Goal: Information Seeking & Learning: Learn about a topic

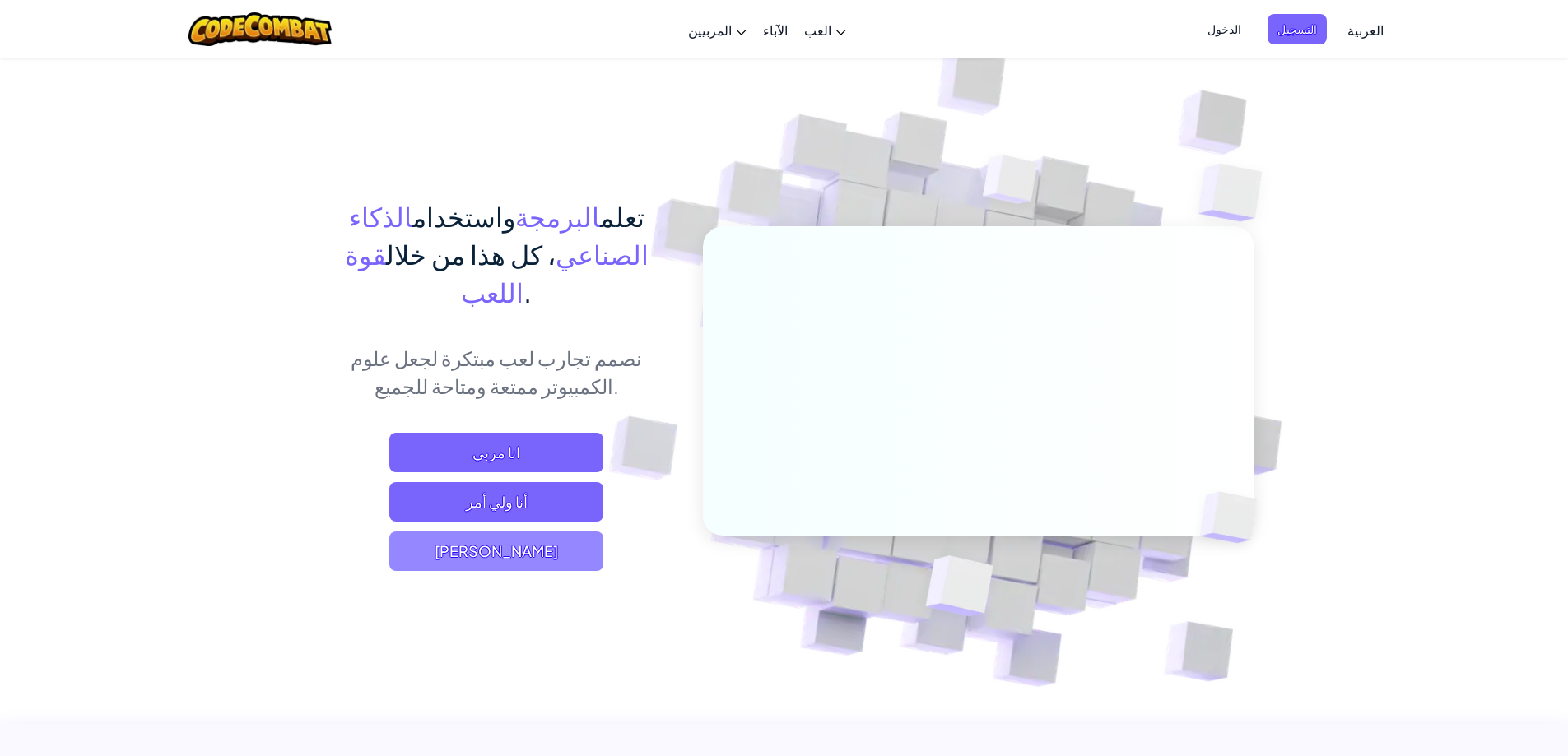
click at [576, 531] on span "[PERSON_NAME]" at bounding box center [496, 551] width 214 height 40
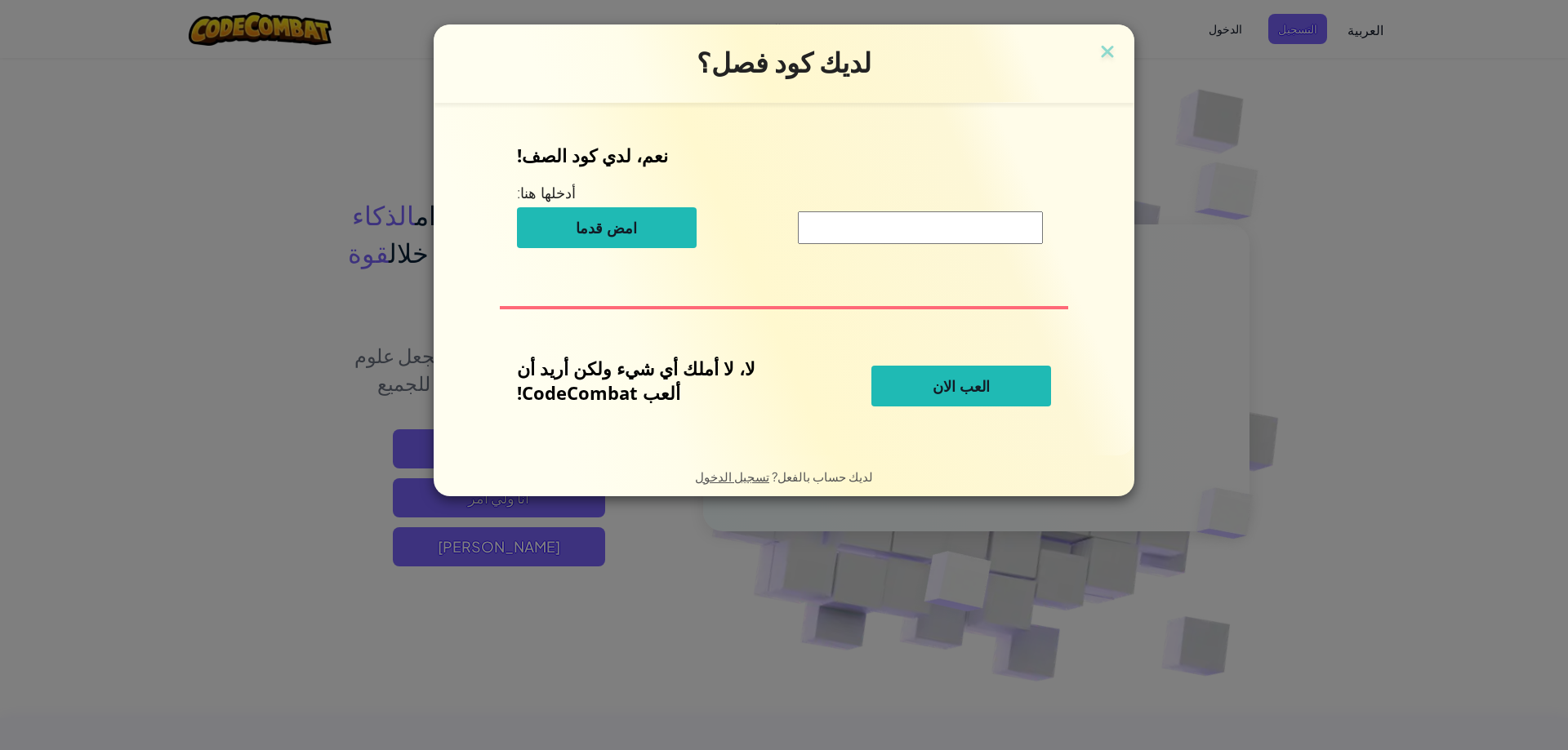
click at [970, 387] on span "العب الان" at bounding box center [961, 386] width 57 height 20
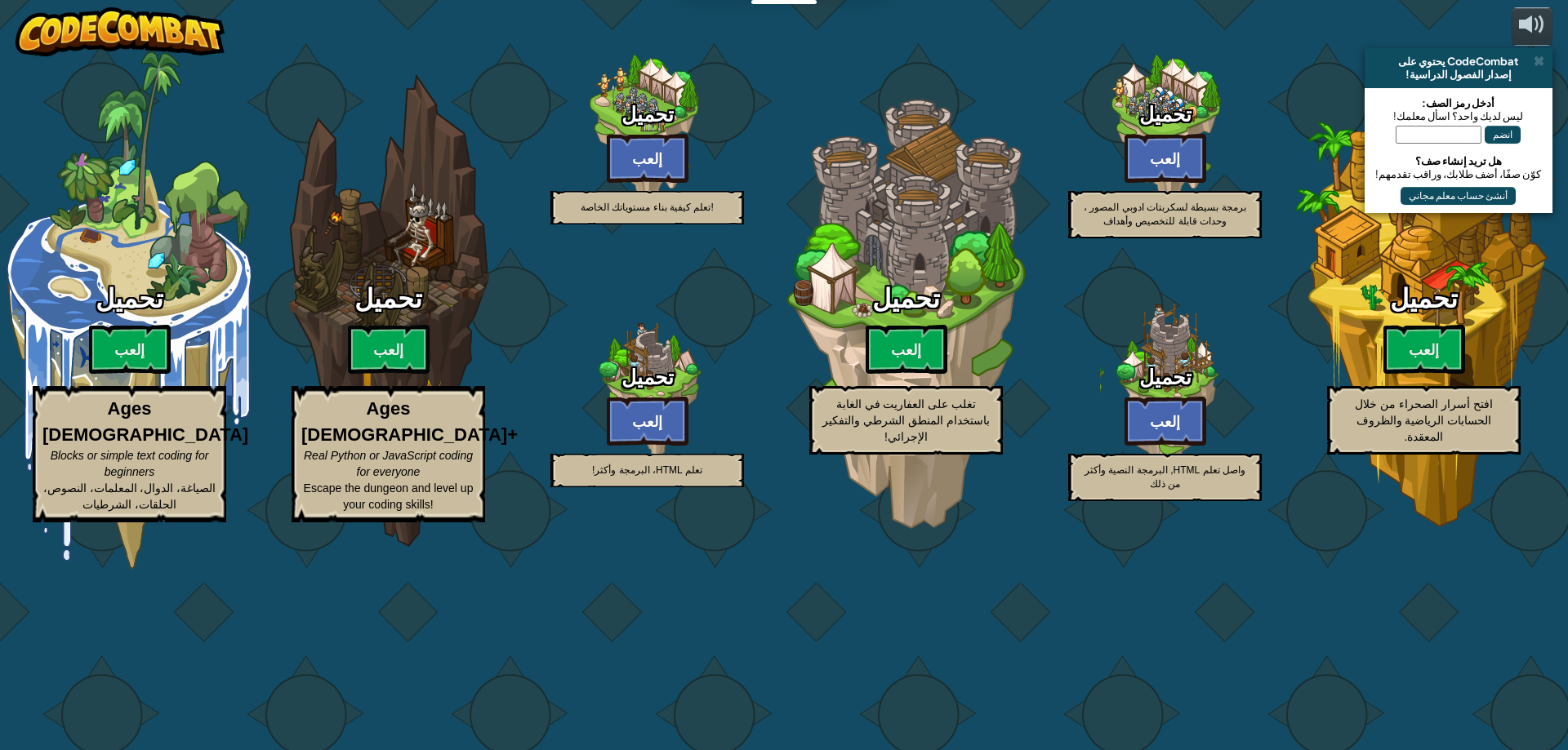
select select "ar"
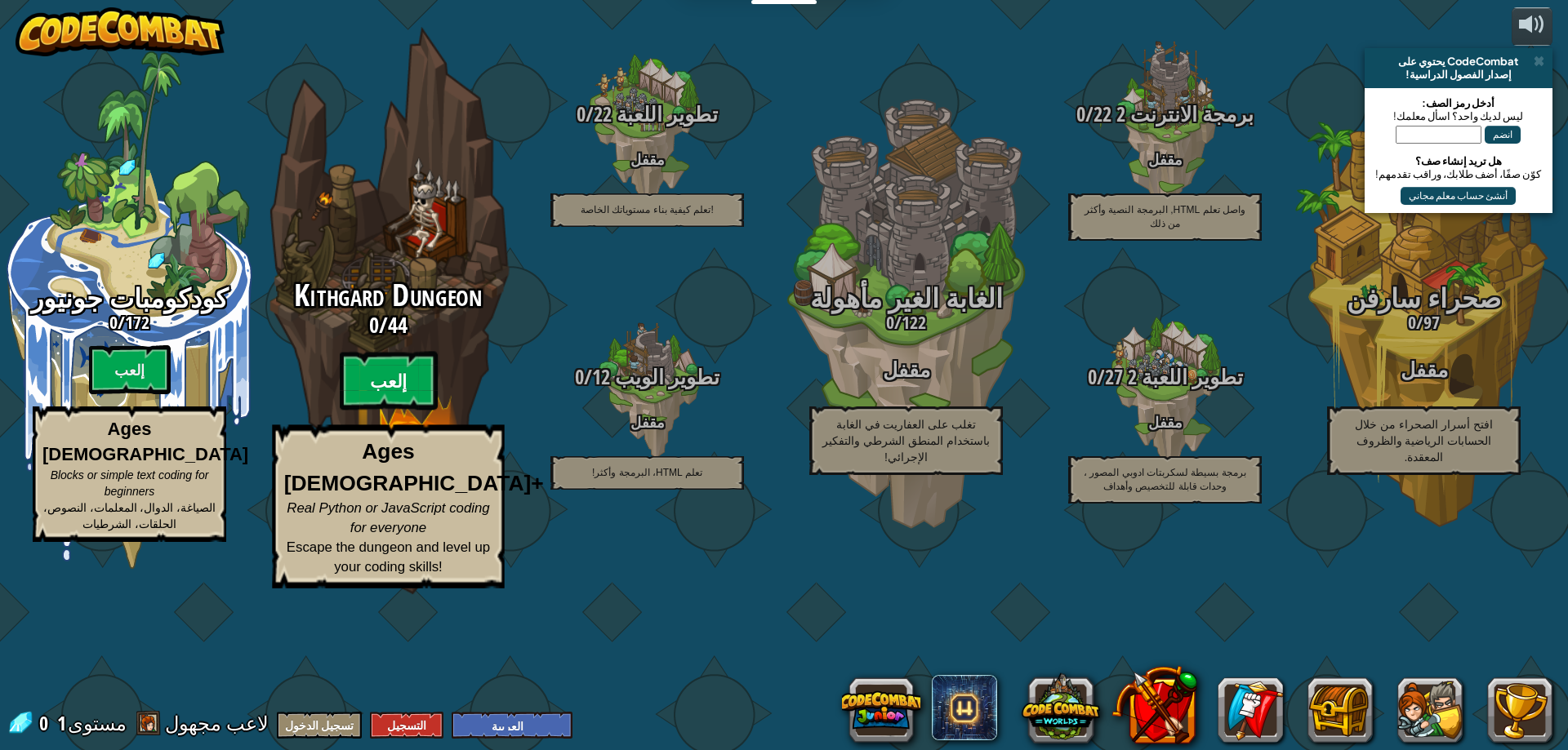
click at [401, 411] on btn "إلعب" at bounding box center [389, 381] width 98 height 59
select select "ar"
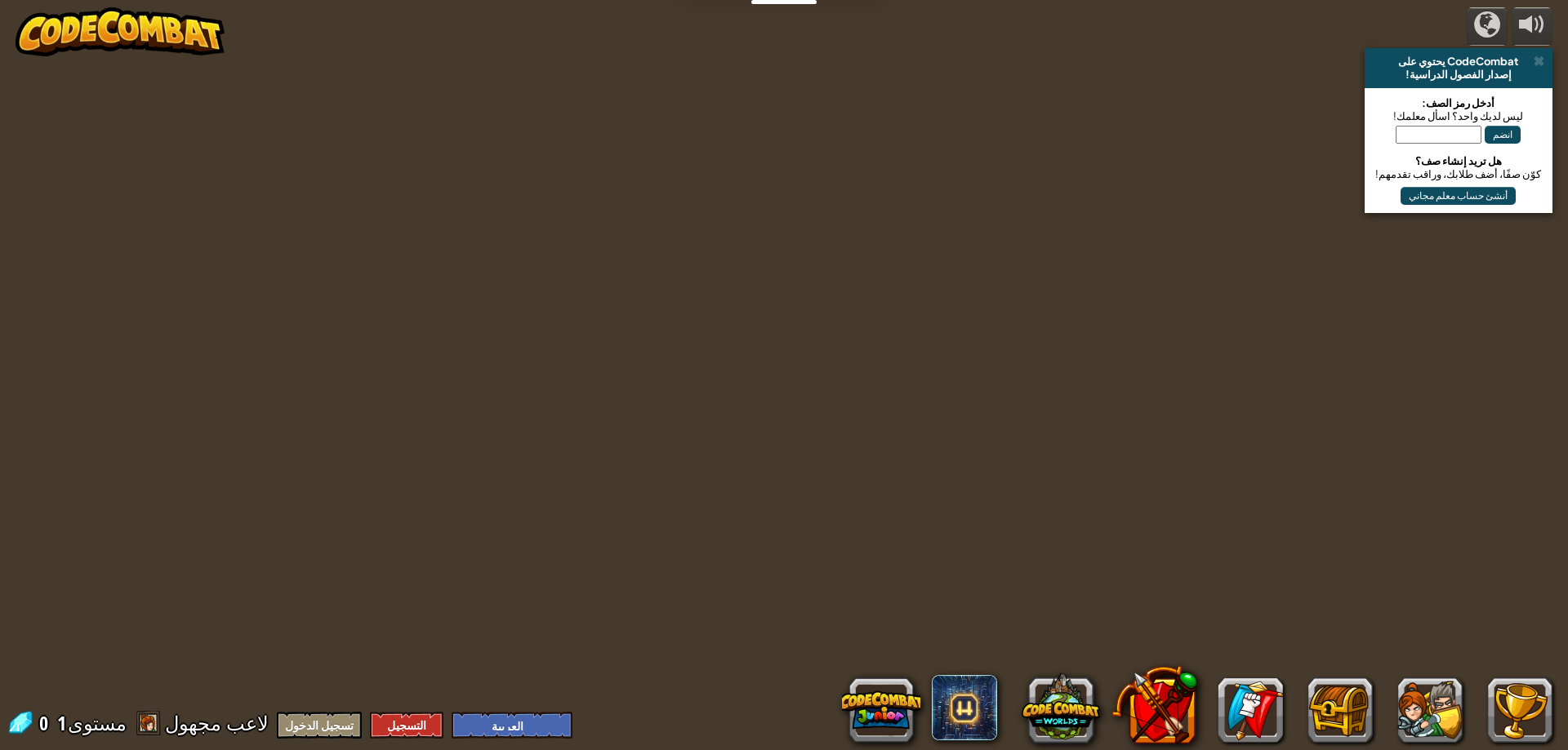
select select "ar"
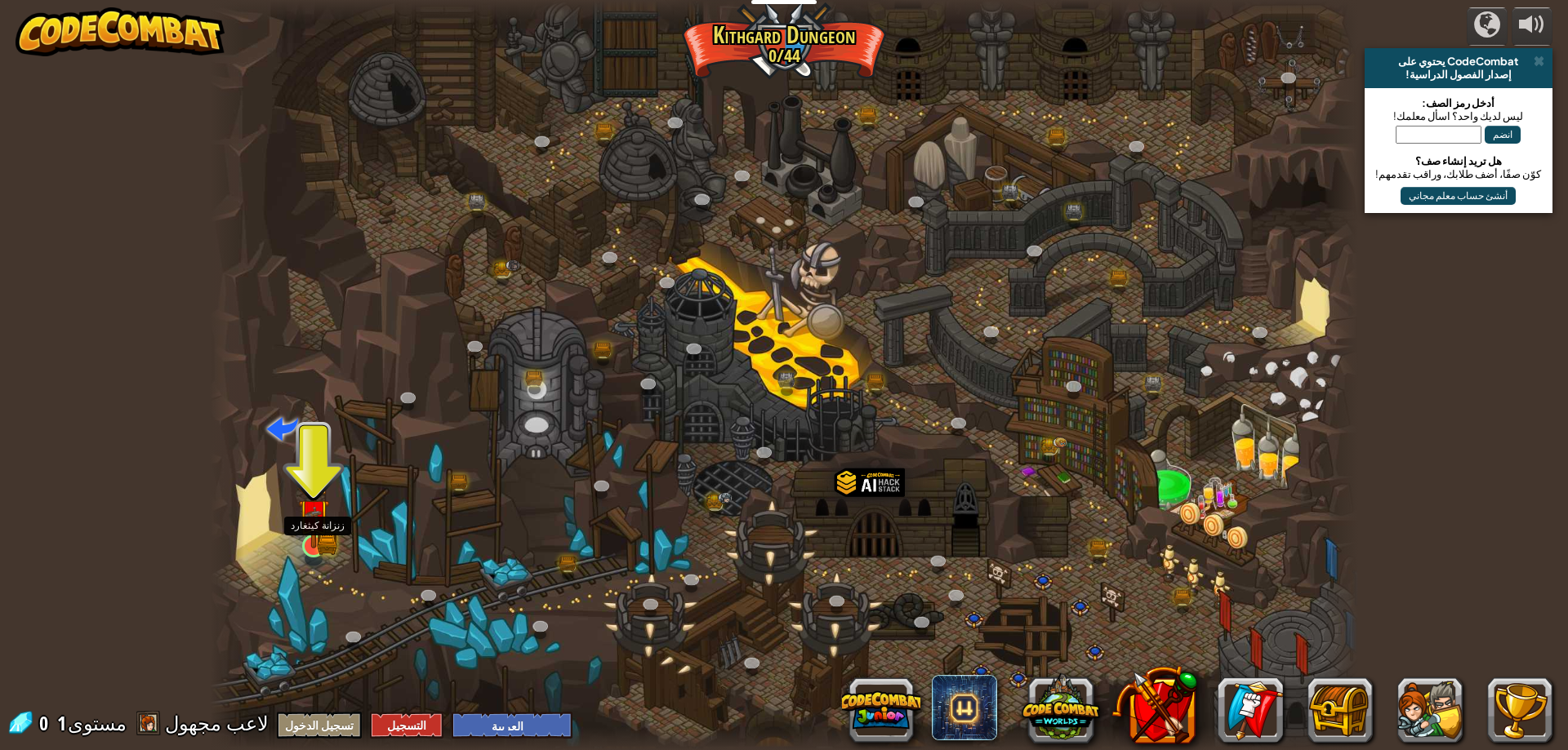
click at [315, 513] on img at bounding box center [314, 514] width 31 height 67
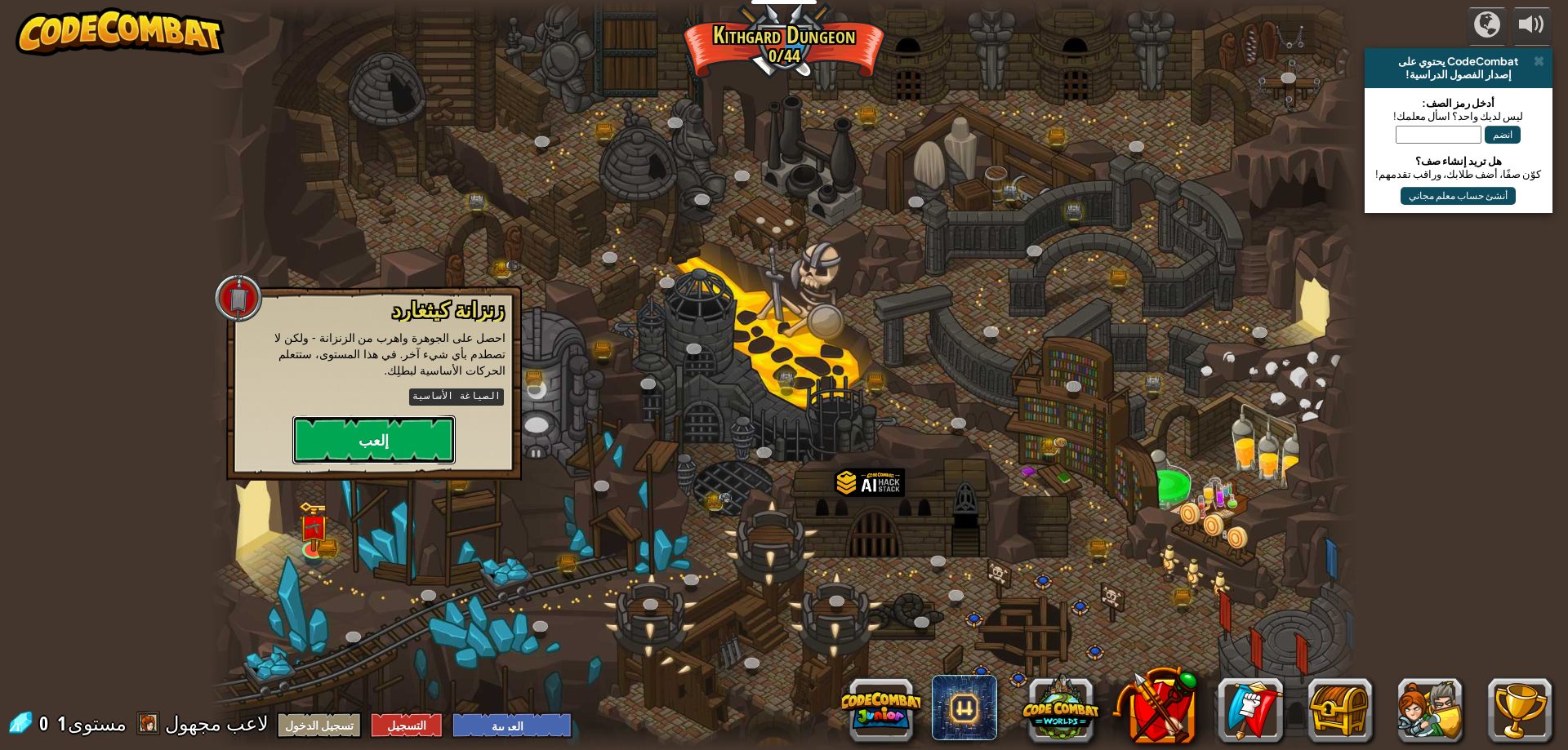
click at [365, 424] on button "إلعب" at bounding box center [373, 440] width 163 height 49
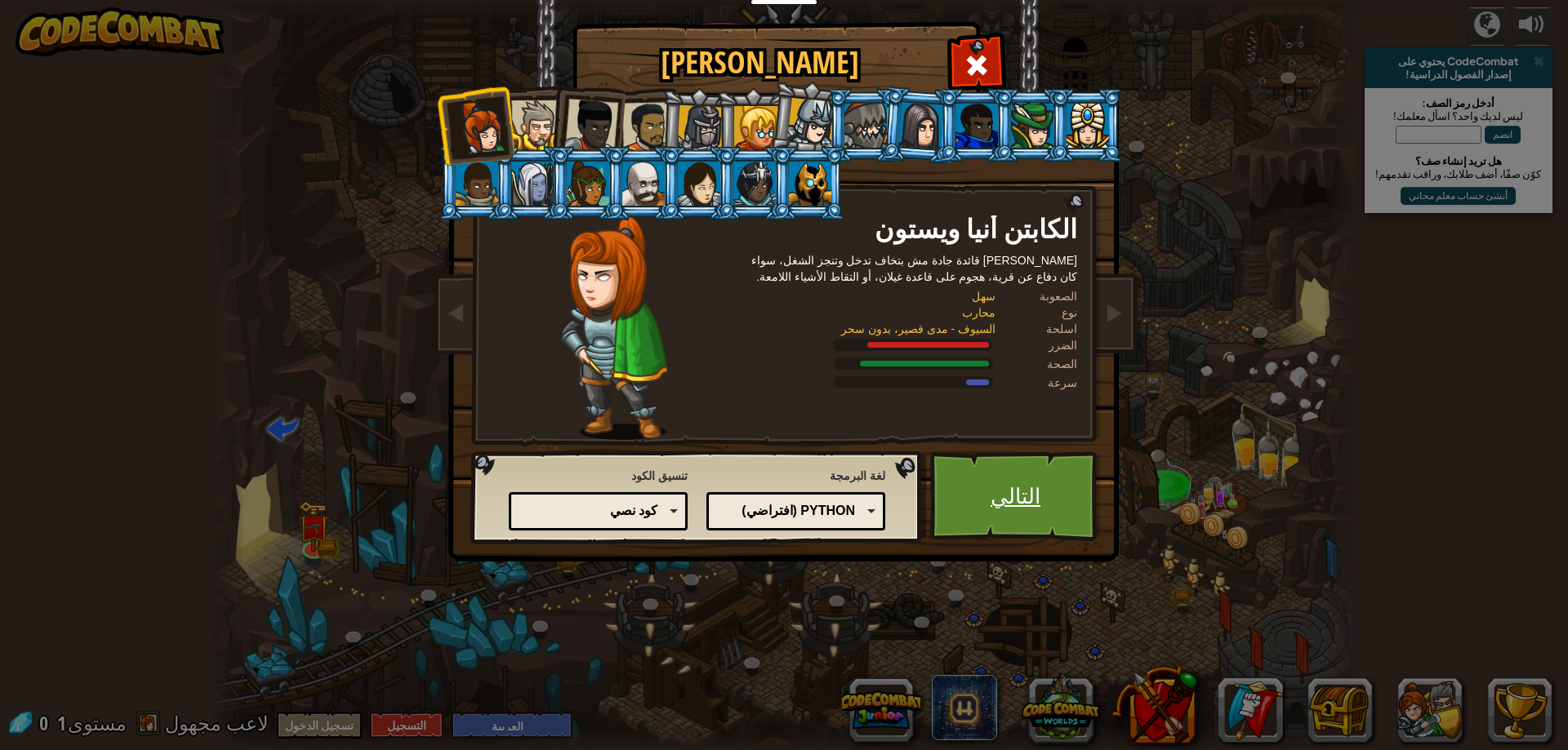
click at [1019, 504] on link "التالي" at bounding box center [1016, 496] width 171 height 90
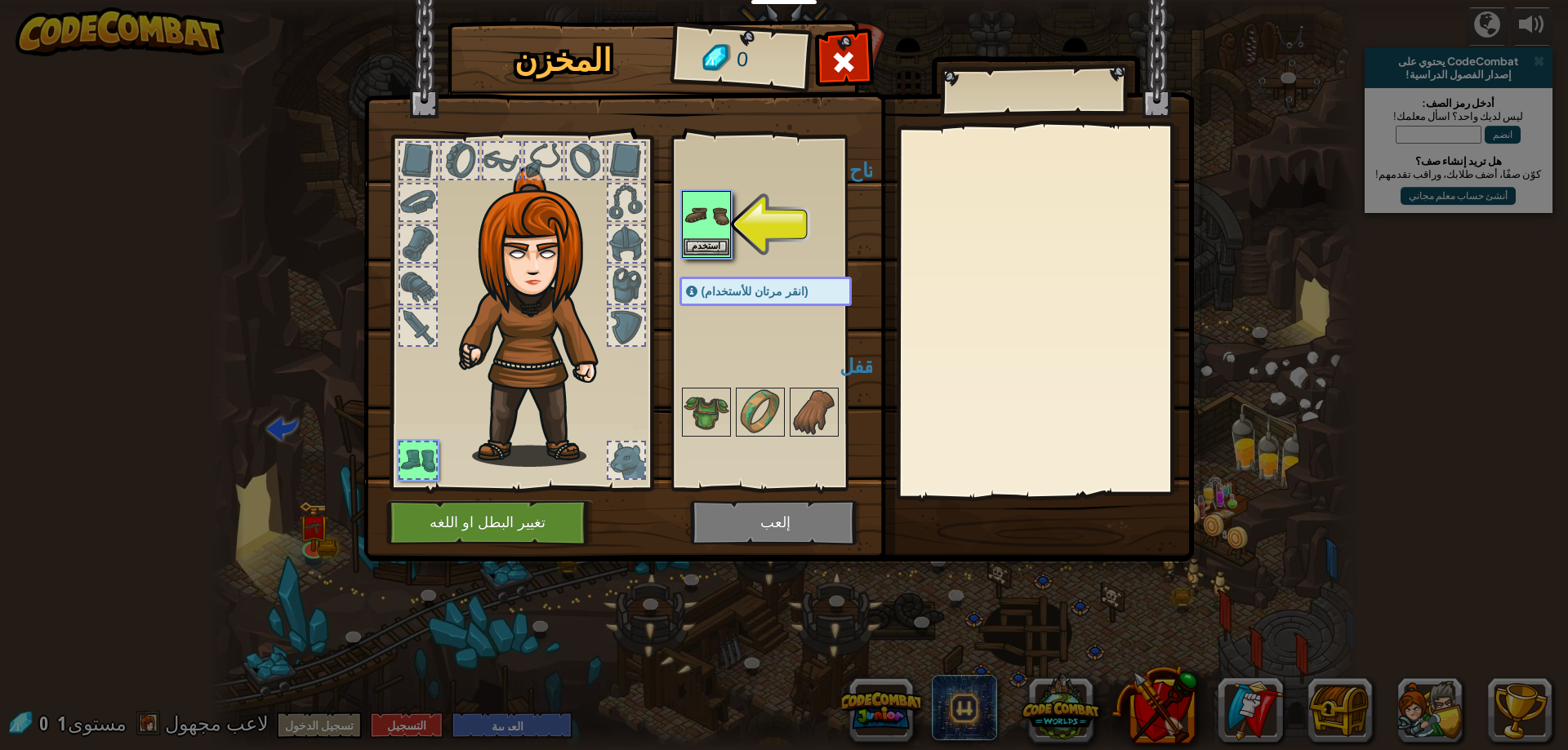
click at [719, 219] on img at bounding box center [707, 216] width 46 height 46
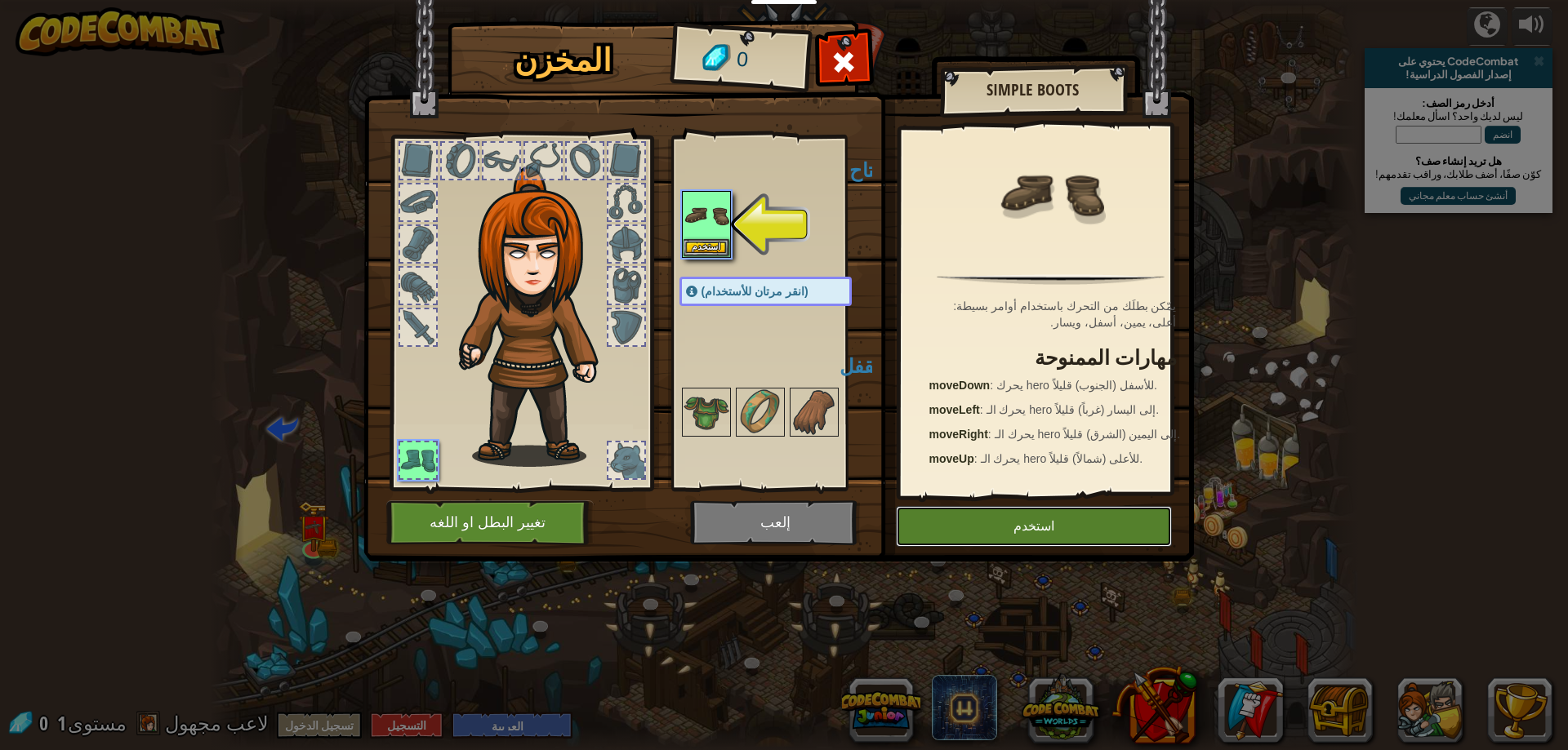
click at [1013, 520] on button "استخدم" at bounding box center [1034, 527] width 276 height 41
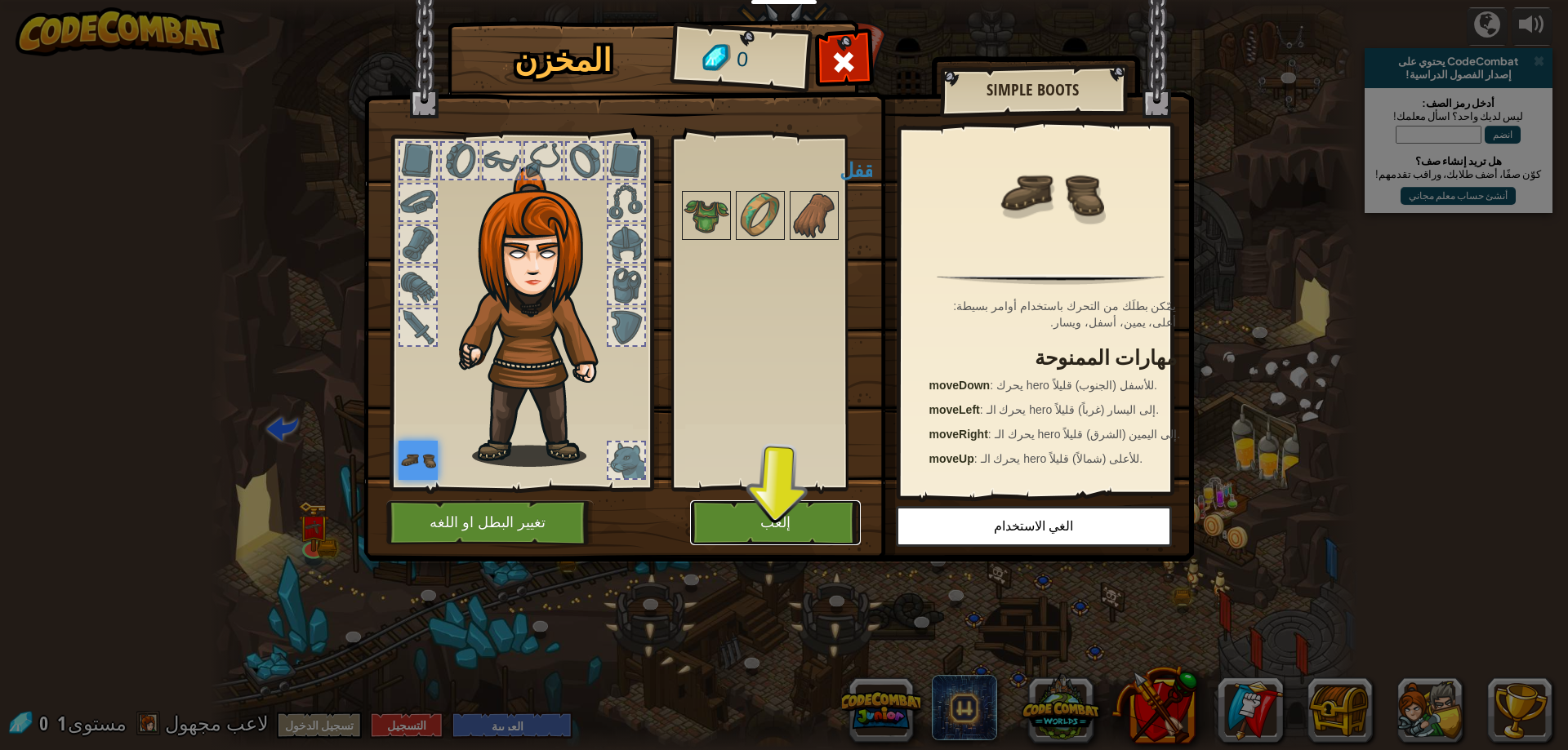
click at [745, 539] on button "إلعب" at bounding box center [776, 523] width 171 height 45
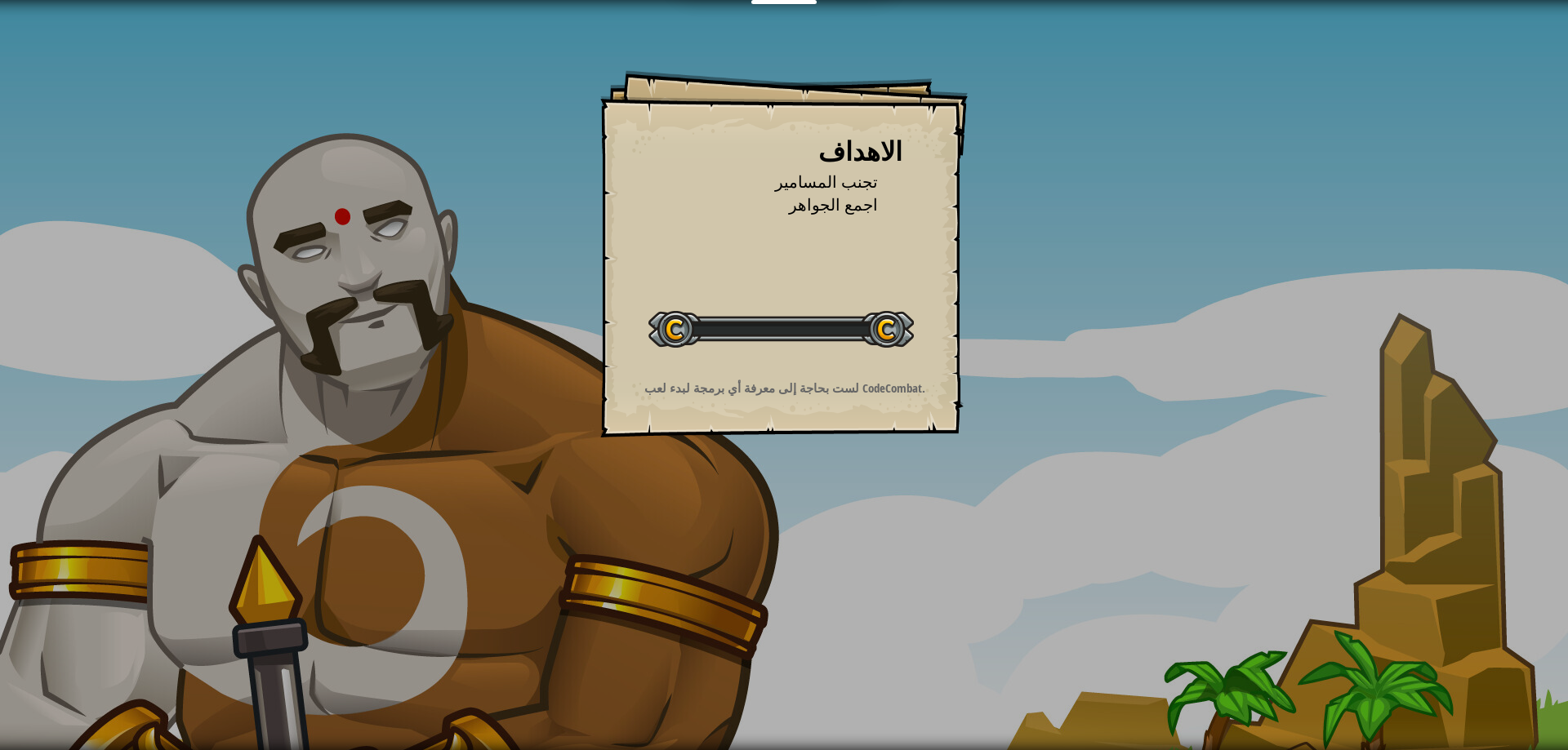
click at [739, 523] on div "الاهداف تجنب المسامير اجمع الجواهر ابدأ المستوي خطأ في تحميل من الخادم تحتاج إل…" at bounding box center [784, 375] width 1568 height 750
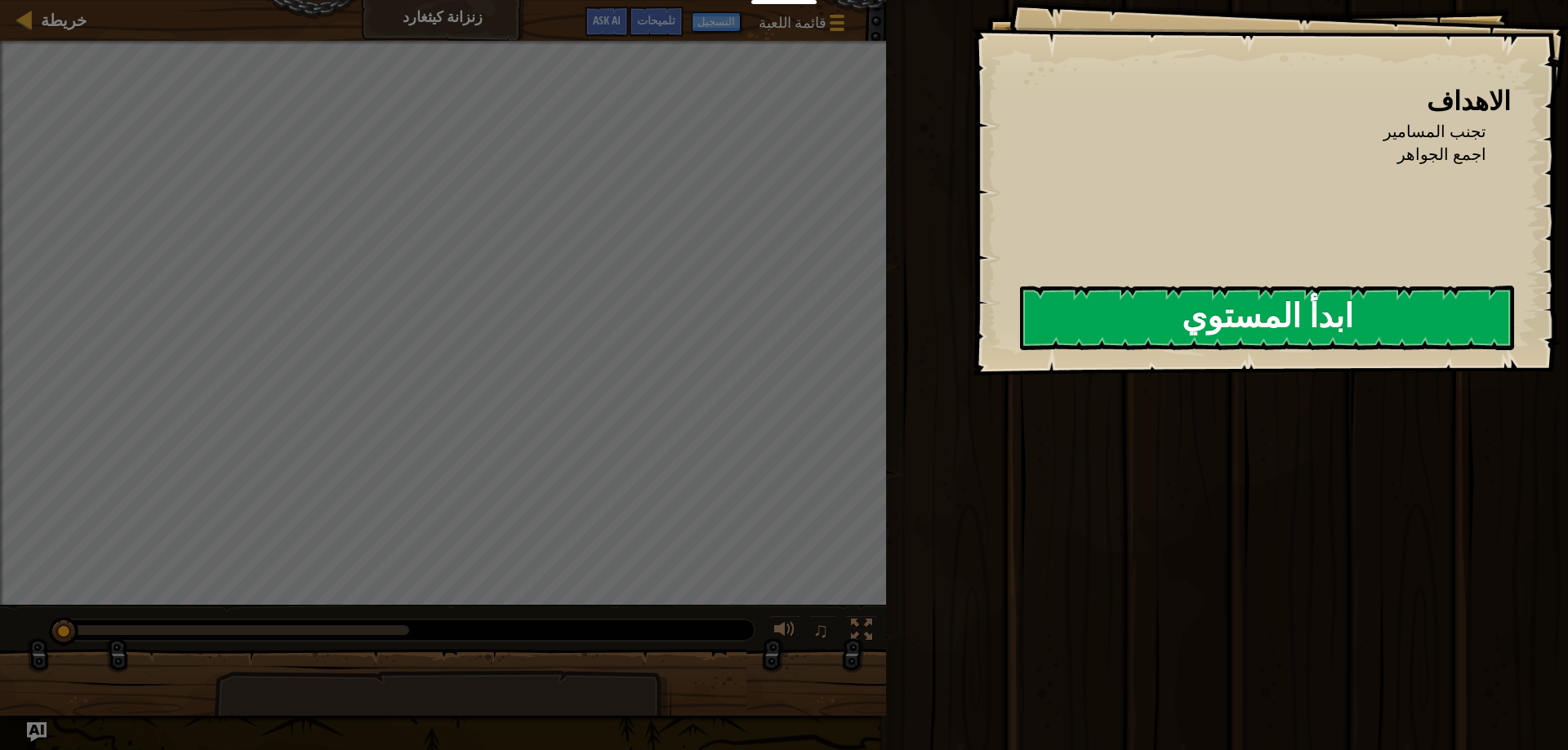
click at [1068, 301] on button "ابدأ المستوي" at bounding box center [1267, 319] width 494 height 65
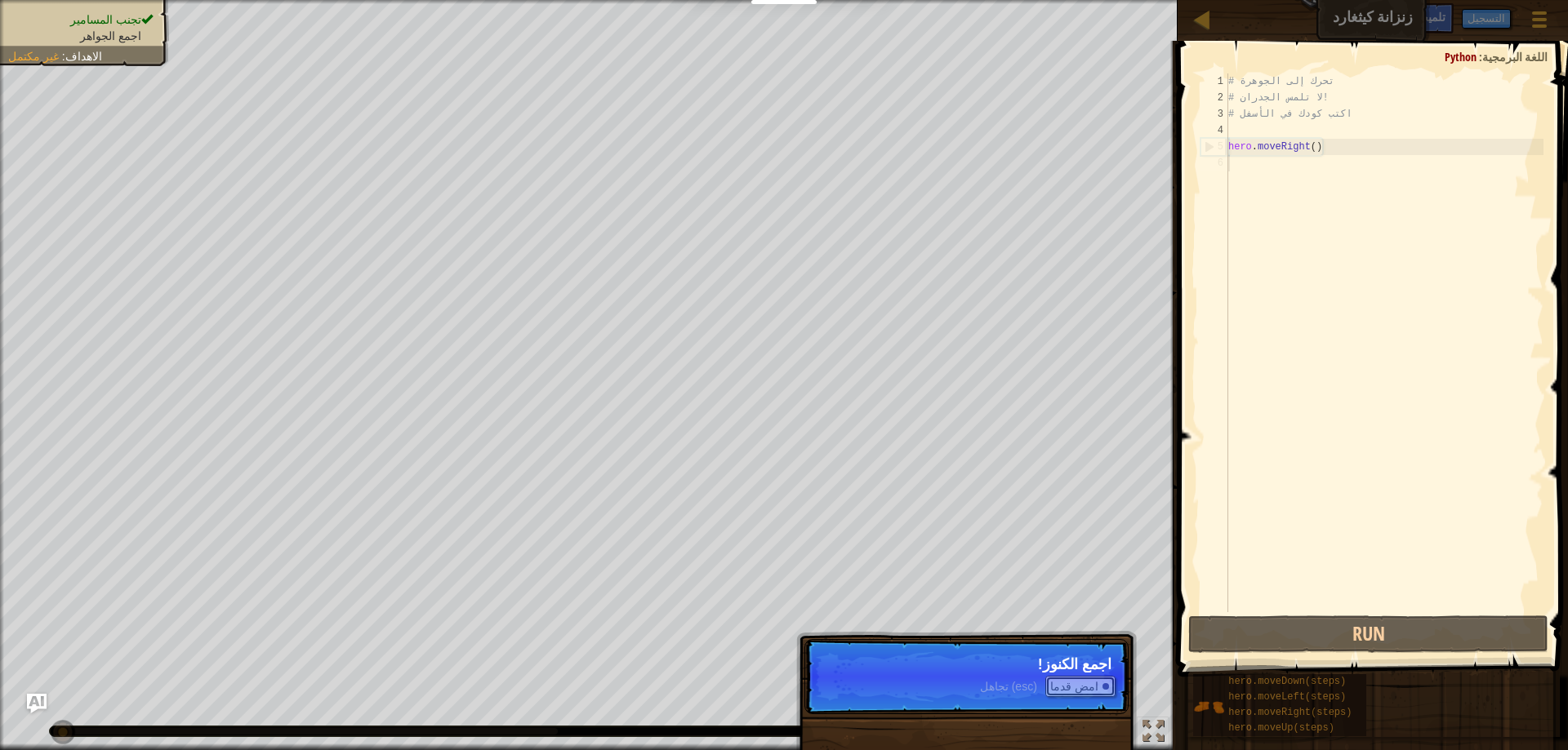
click at [1096, 686] on button "امض قدما" at bounding box center [1080, 686] width 70 height 21
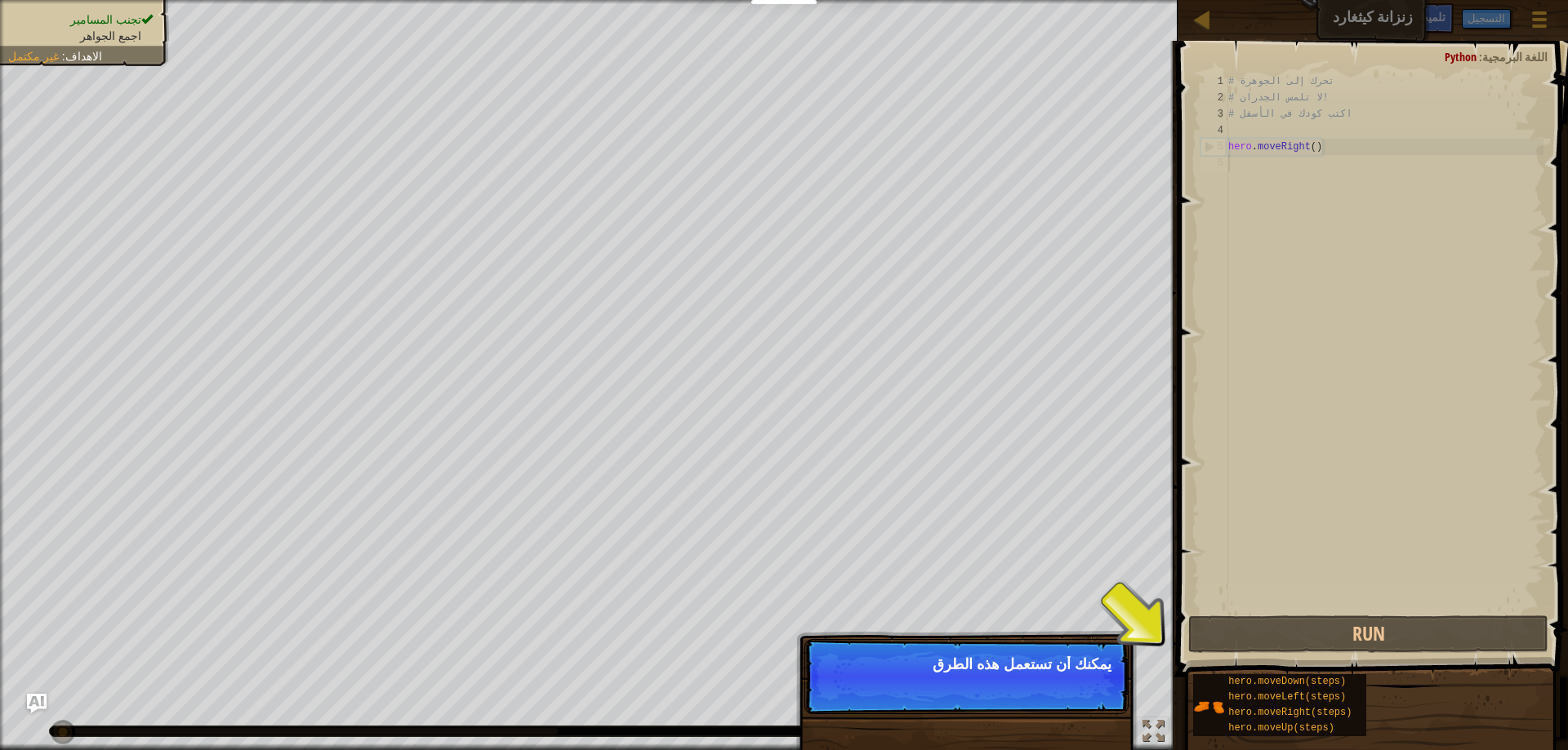
click at [1045, 660] on p "يمكنك أن تستعمل هذه الطرق" at bounding box center [966, 665] width 290 height 16
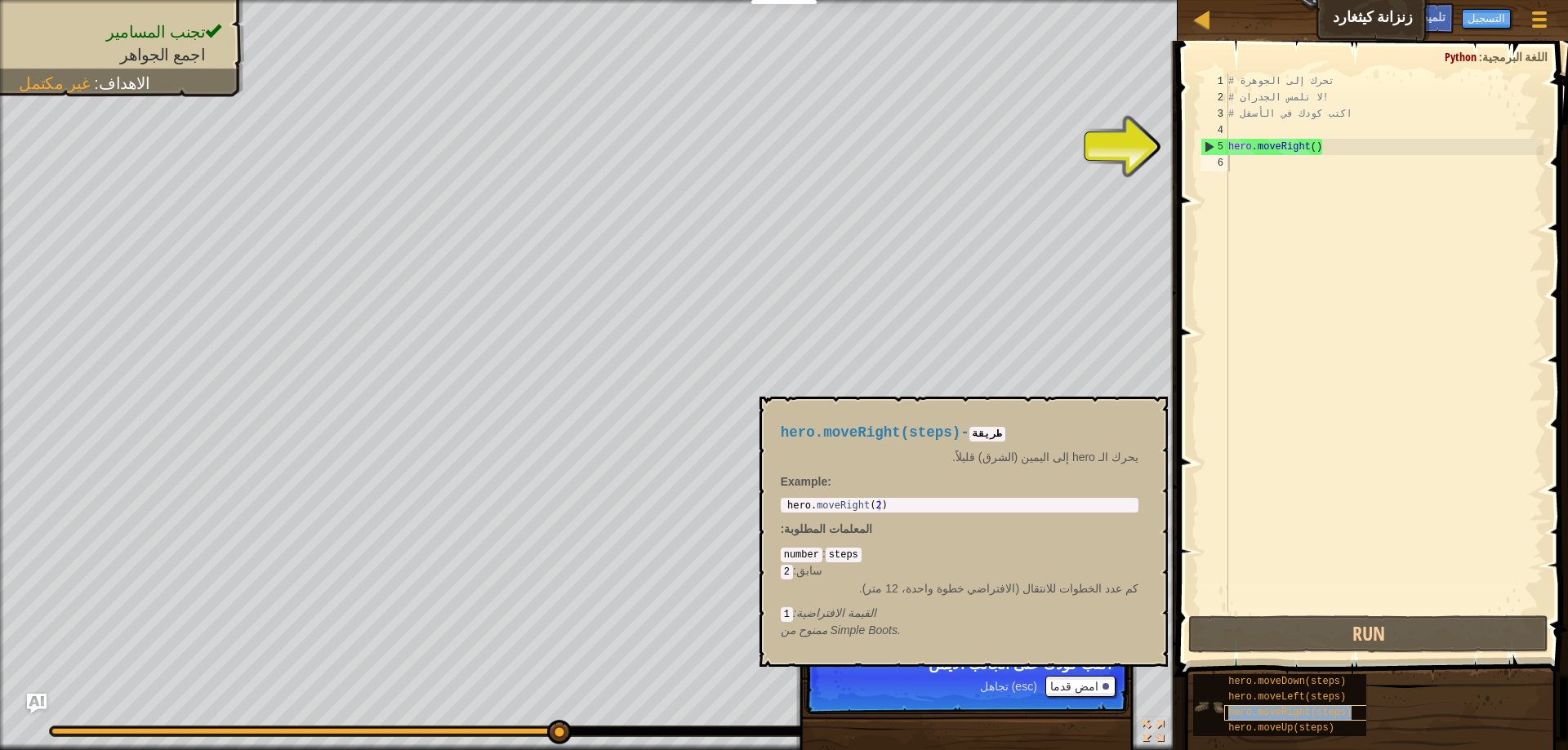
click at [1320, 717] on span "hero.moveRight(steps)" at bounding box center [1290, 712] width 123 height 11
click at [1318, 717] on span "hero.moveRight(steps)" at bounding box center [1290, 712] width 123 height 11
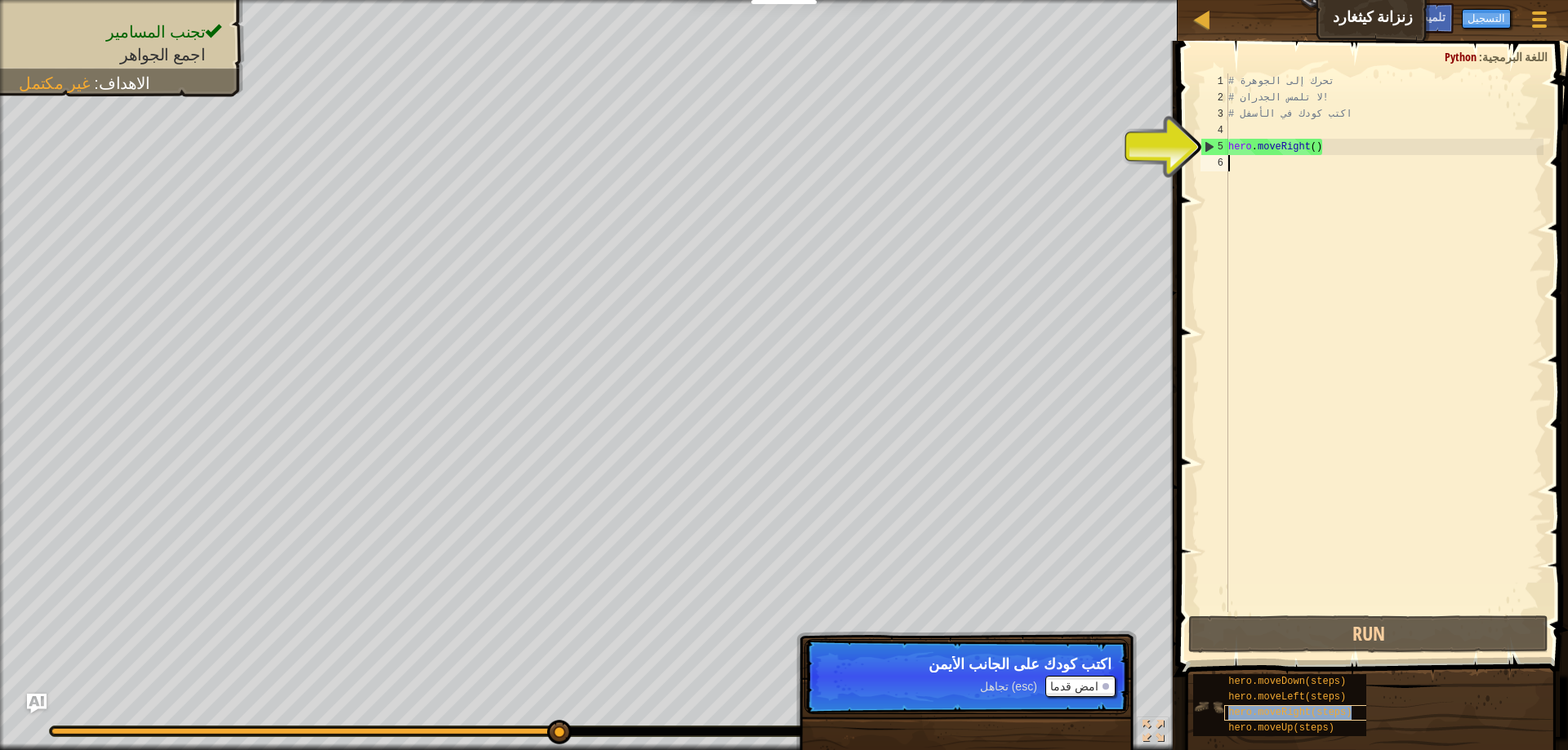
click at [1319, 717] on span "hero.moveRight(steps)" at bounding box center [1290, 712] width 123 height 11
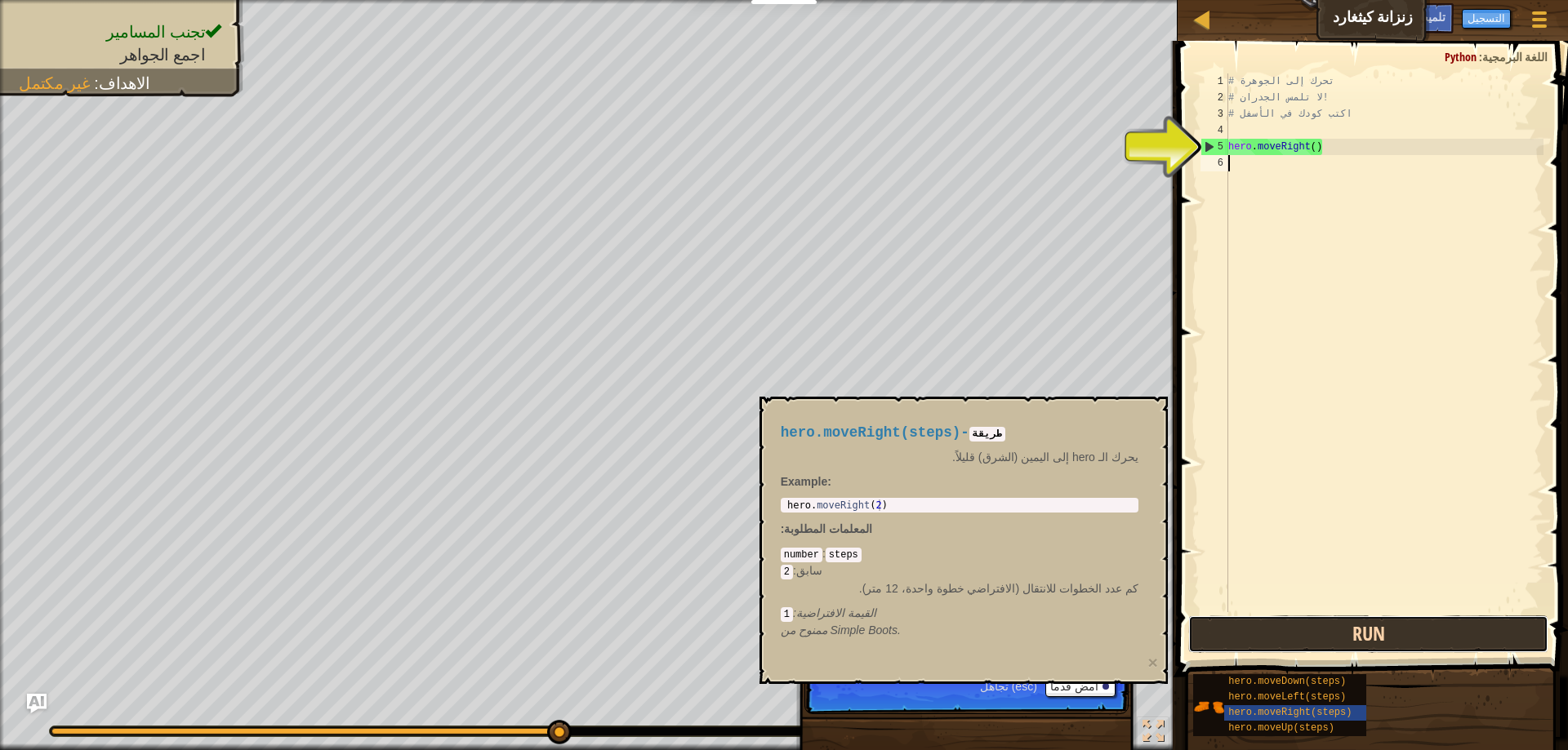
click at [1365, 637] on button "Run" at bounding box center [1369, 635] width 361 height 38
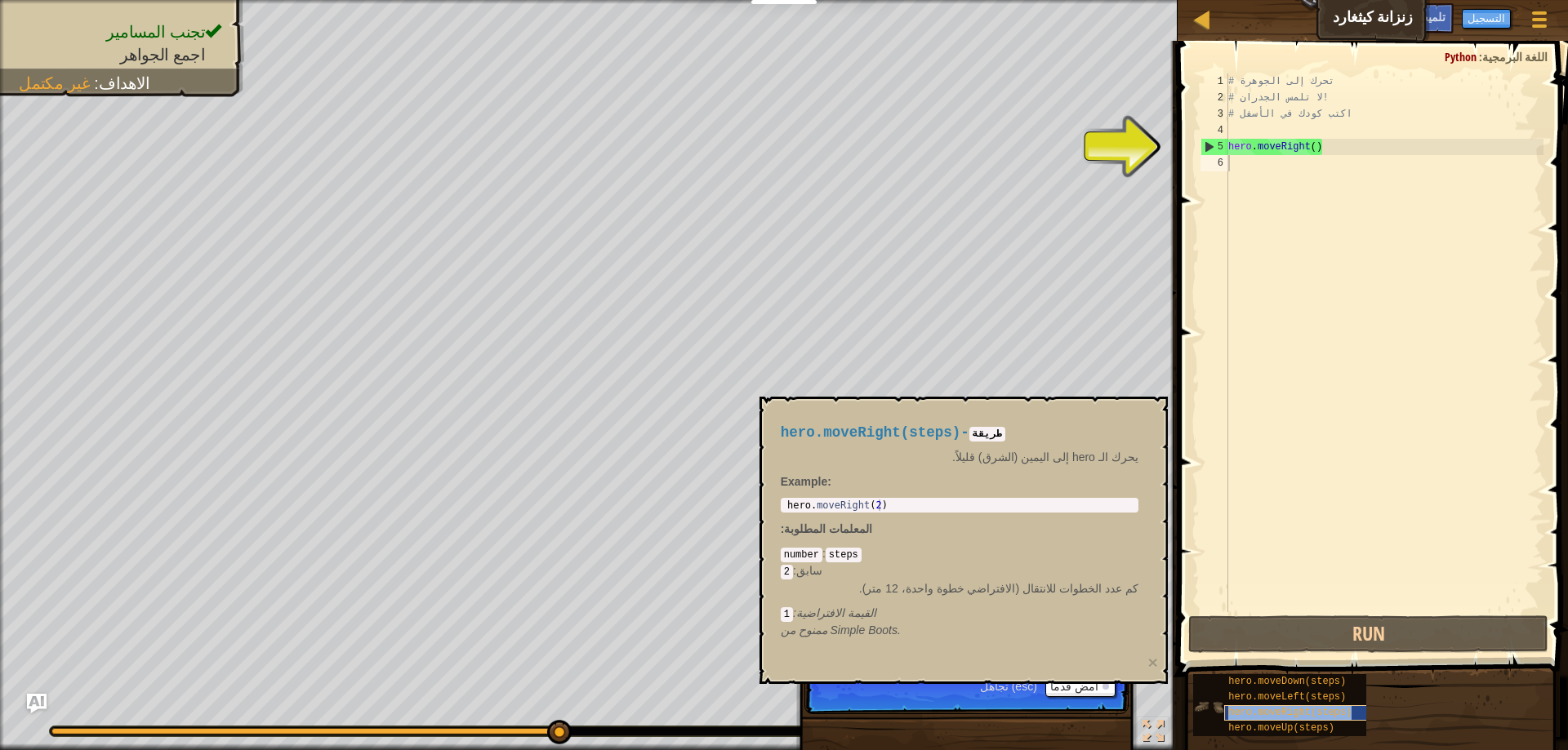
click at [1302, 712] on span "hero.moveRight(steps)" at bounding box center [1290, 712] width 123 height 11
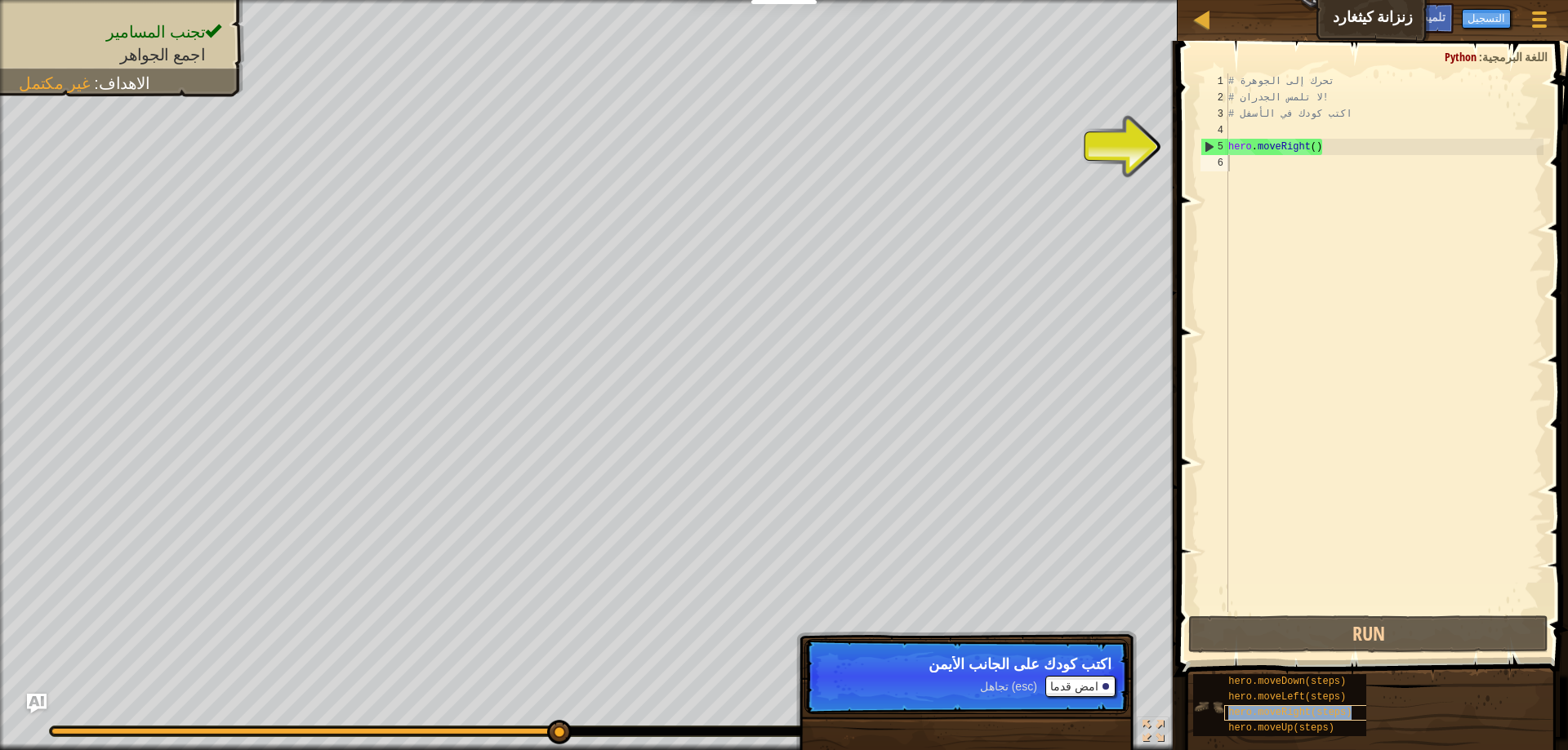
click at [1304, 711] on span "hero.moveRight(steps)" at bounding box center [1290, 712] width 123 height 11
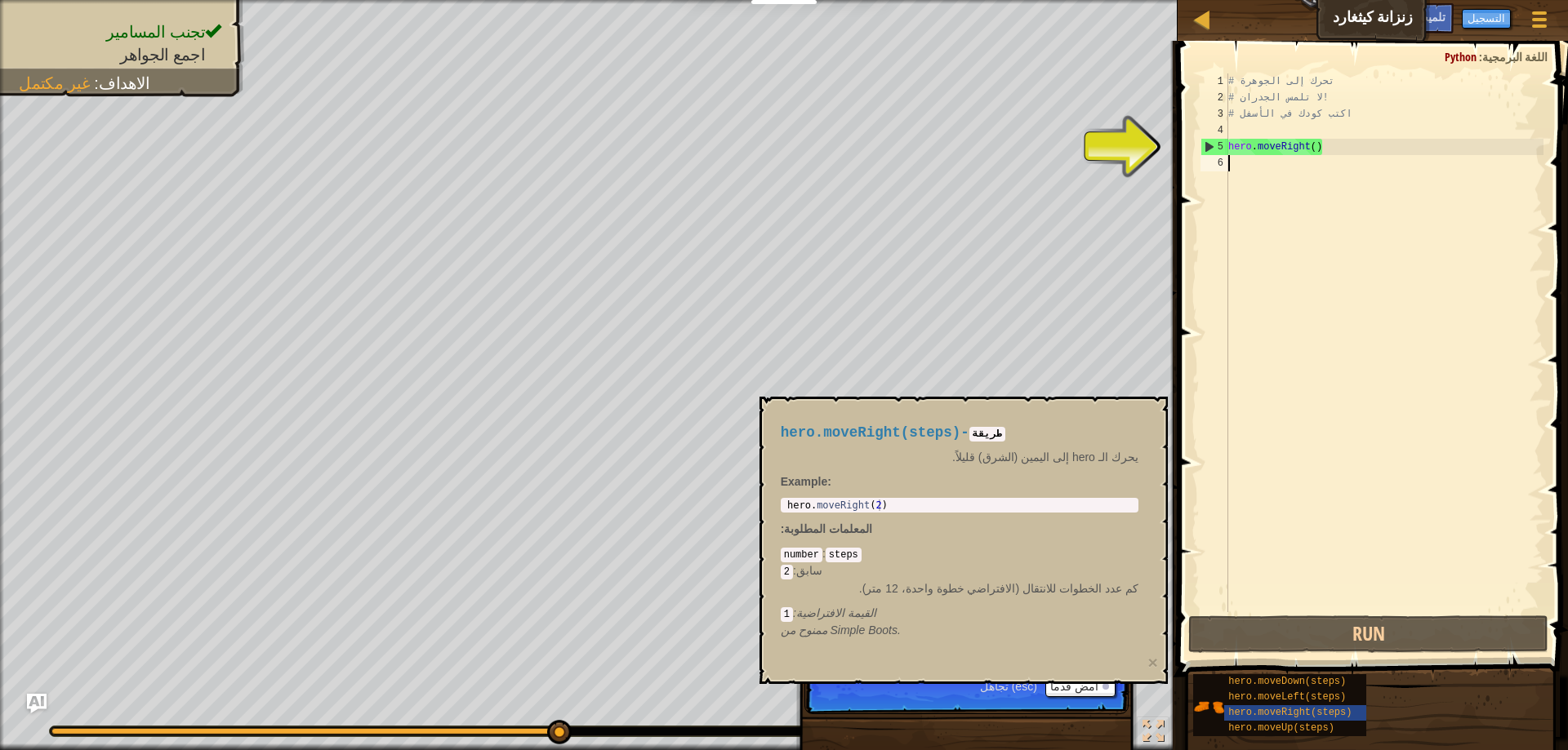
click at [1214, 145] on div "5" at bounding box center [1215, 146] width 27 height 16
click at [1210, 148] on div "5" at bounding box center [1215, 146] width 27 height 16
type textarea "hero.moveRight()"
type textarea "hero.moveRight(2)"
click at [898, 503] on div "hero . moveRight ( 2 )" at bounding box center [960, 517] width 351 height 34
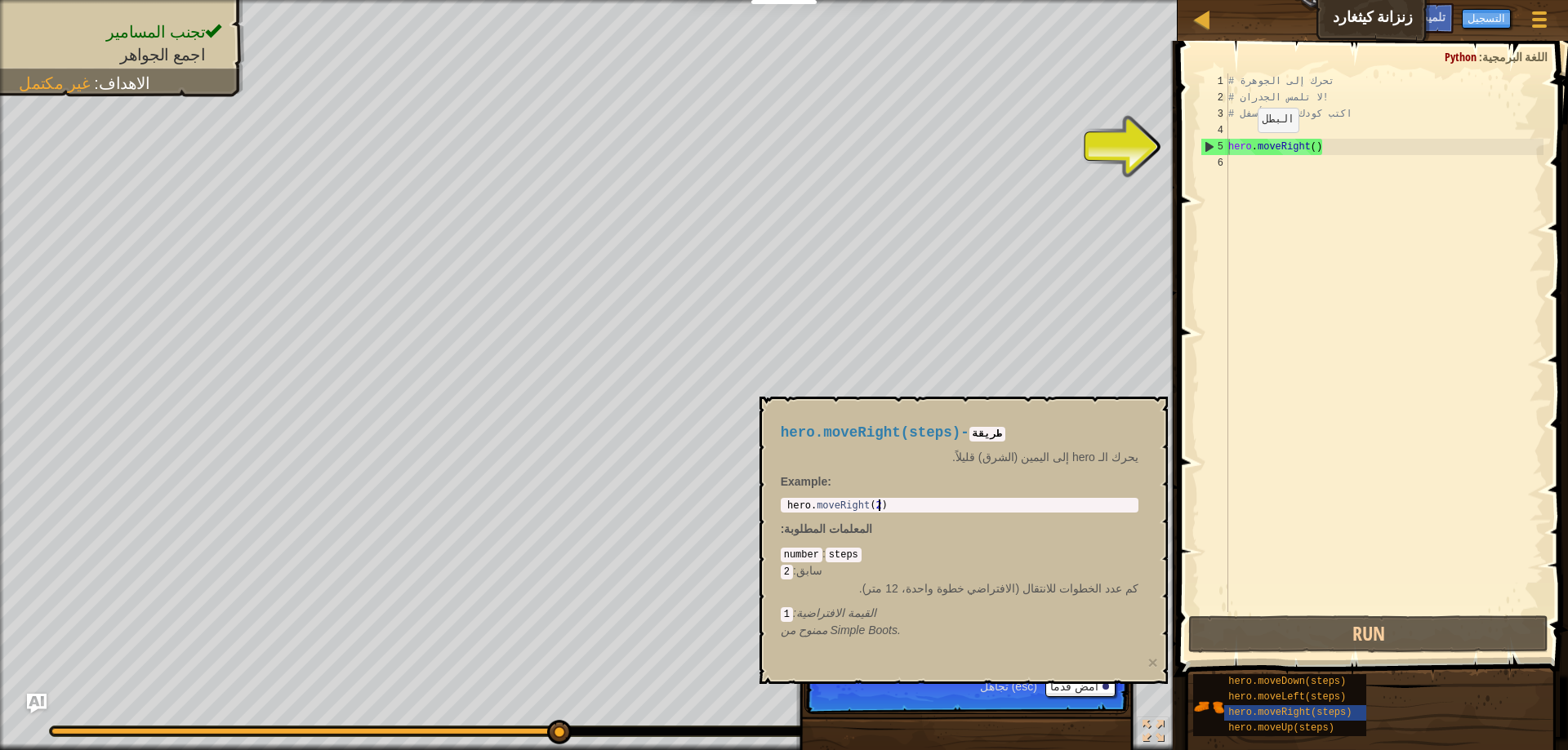
click at [1245, 149] on div "# تحرك إلى الجوهرة # لا تلمس الجدران! # اكتب كودك في الأسفل hero . moveRight ( )" at bounding box center [1384, 359] width 319 height 571
click at [1371, 155] on div "# تحرك إلى الجوهرة # لا تلمس الجدران! # اكتب كودك في الأسفل hero . moveRight ( )" at bounding box center [1384, 359] width 319 height 571
click at [1301, 677] on span "hero.moveDown(steps)" at bounding box center [1288, 681] width 118 height 11
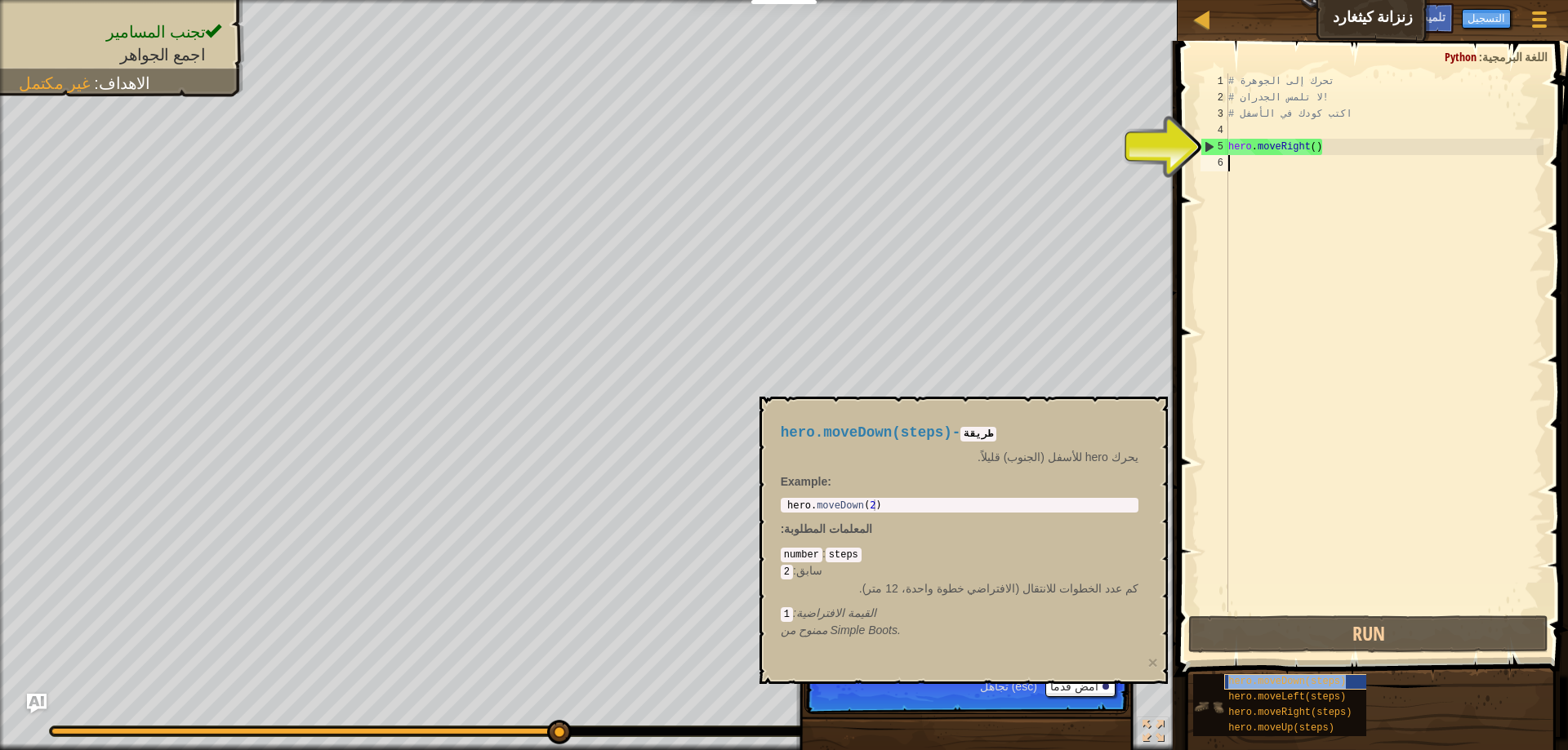
click at [1309, 684] on span "hero.moveDown(steps)" at bounding box center [1288, 681] width 118 height 11
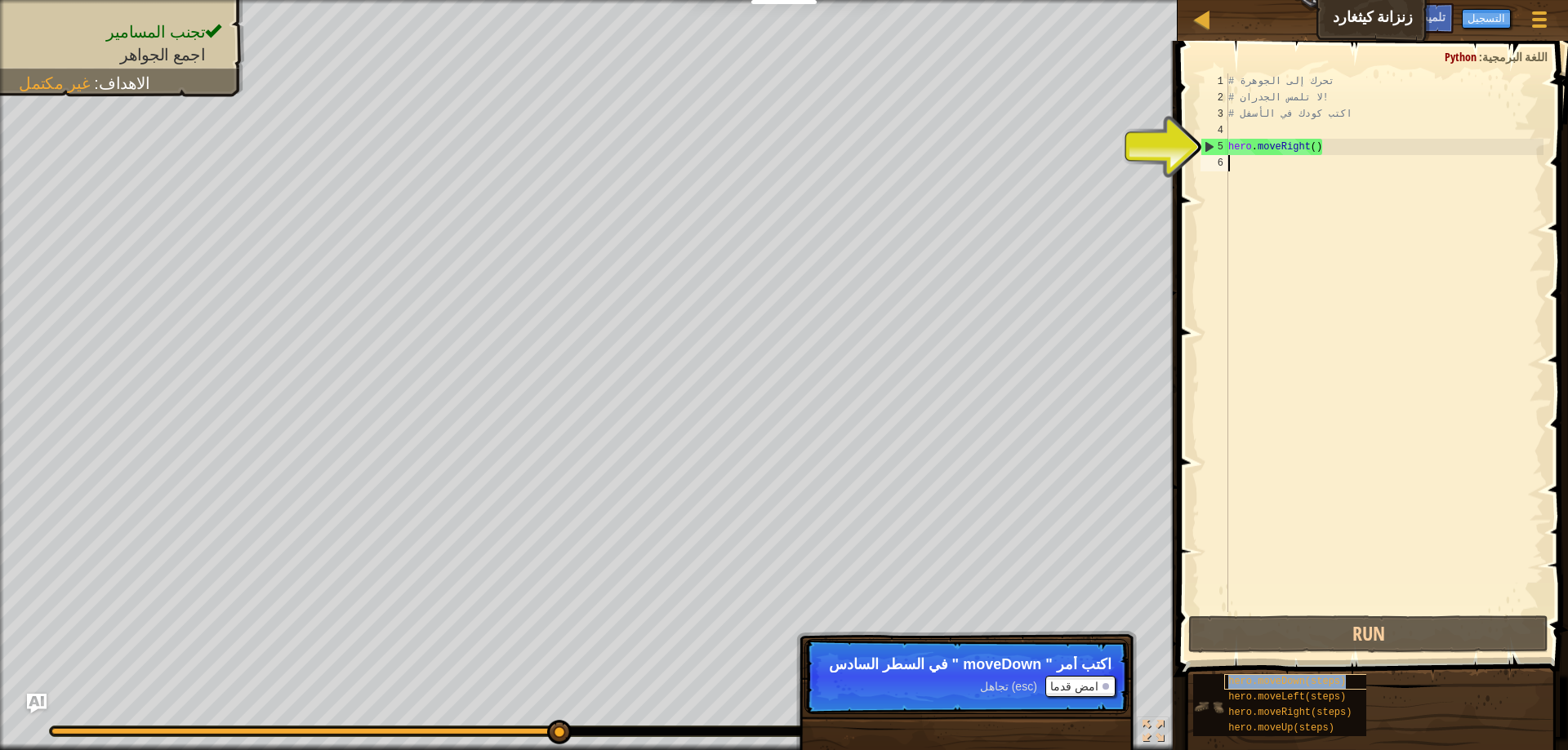
click at [1309, 684] on span "hero.moveDown(steps)" at bounding box center [1288, 681] width 118 height 11
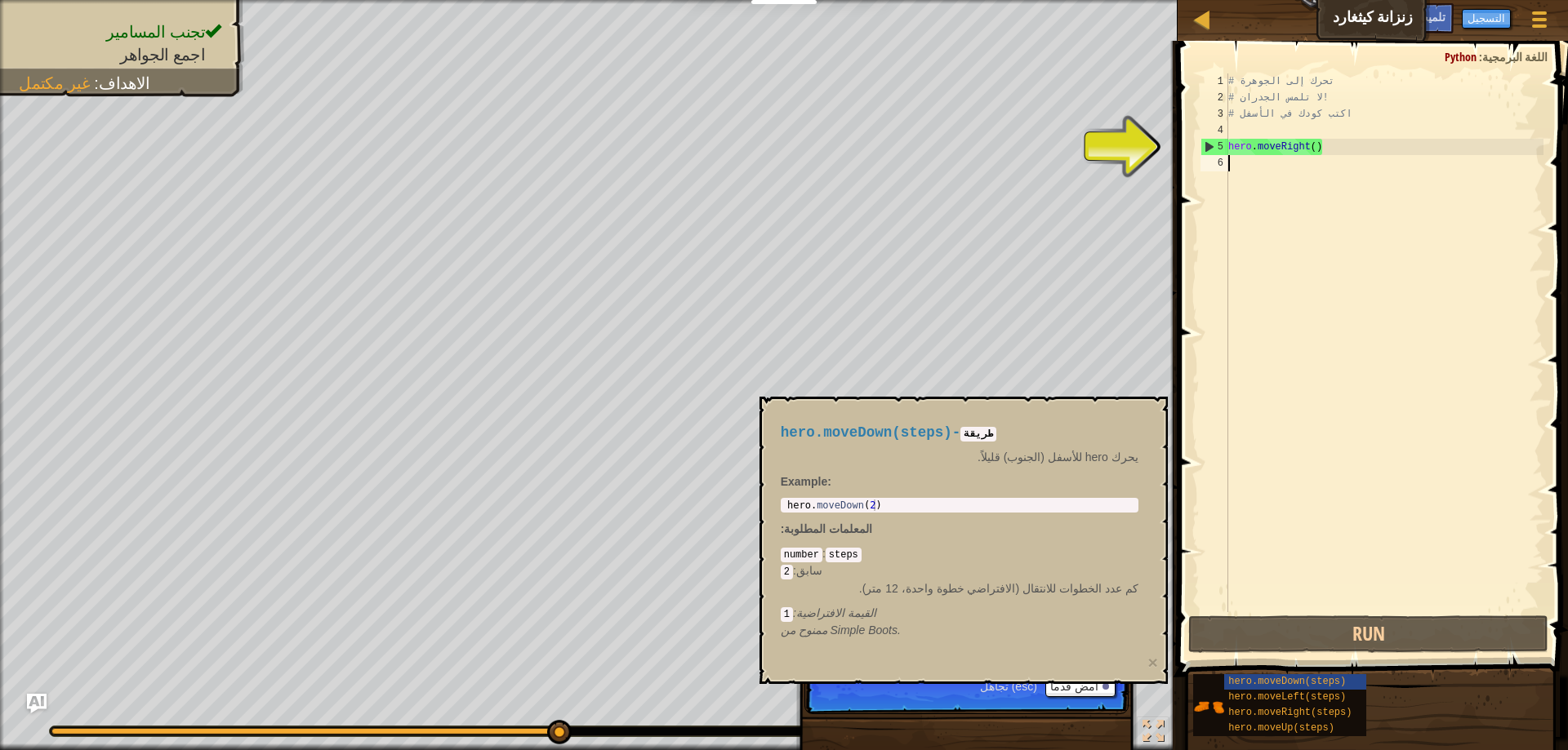
click at [1260, 179] on div "# تحرك إلى الجوهرة # لا تلمس الجدران! # اكتب كودك في الأسفل hero . moveRight ( )" at bounding box center [1384, 359] width 319 height 571
click at [1339, 155] on div "# تحرك إلى الجوهرة # لا تلمس الجدران! # اكتب كودك في الأسفل hero . moveRight ( )" at bounding box center [1384, 359] width 319 height 571
click at [1371, 150] on div "# تحرك إلى الجوهرة # لا تلمس الجدران! # اكتب كودك في الأسفل hero . moveRight ( )" at bounding box center [1384, 359] width 319 height 571
type textarea "hero.moveRight()"
click at [1342, 170] on div "# تحرك إلى الجوهرة # لا تلمس الجدران! # اكتب كودك في الأسفل hero . moveRight ( )" at bounding box center [1384, 359] width 319 height 571
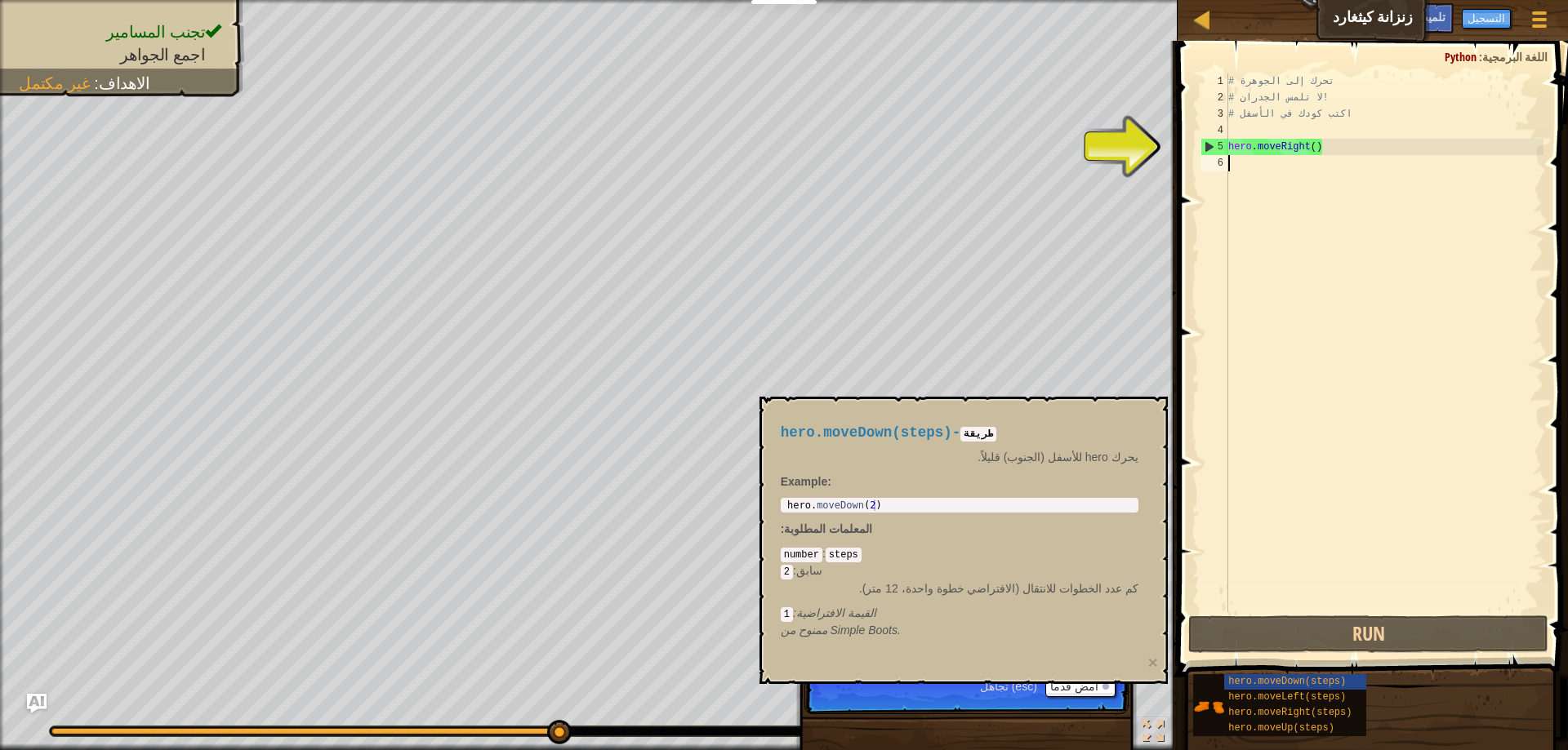
click at [1342, 170] on div "# تحرك إلى الجوهرة # لا تلمس الجدران! # اكتب كودك في الأسفل hero . moveRight ( )" at bounding box center [1384, 359] width 319 height 571
click at [1205, 148] on div "5" at bounding box center [1215, 146] width 27 height 16
click at [1312, 628] on button "Run" at bounding box center [1369, 635] width 361 height 38
type textarea "hero.moveDown(steps)"
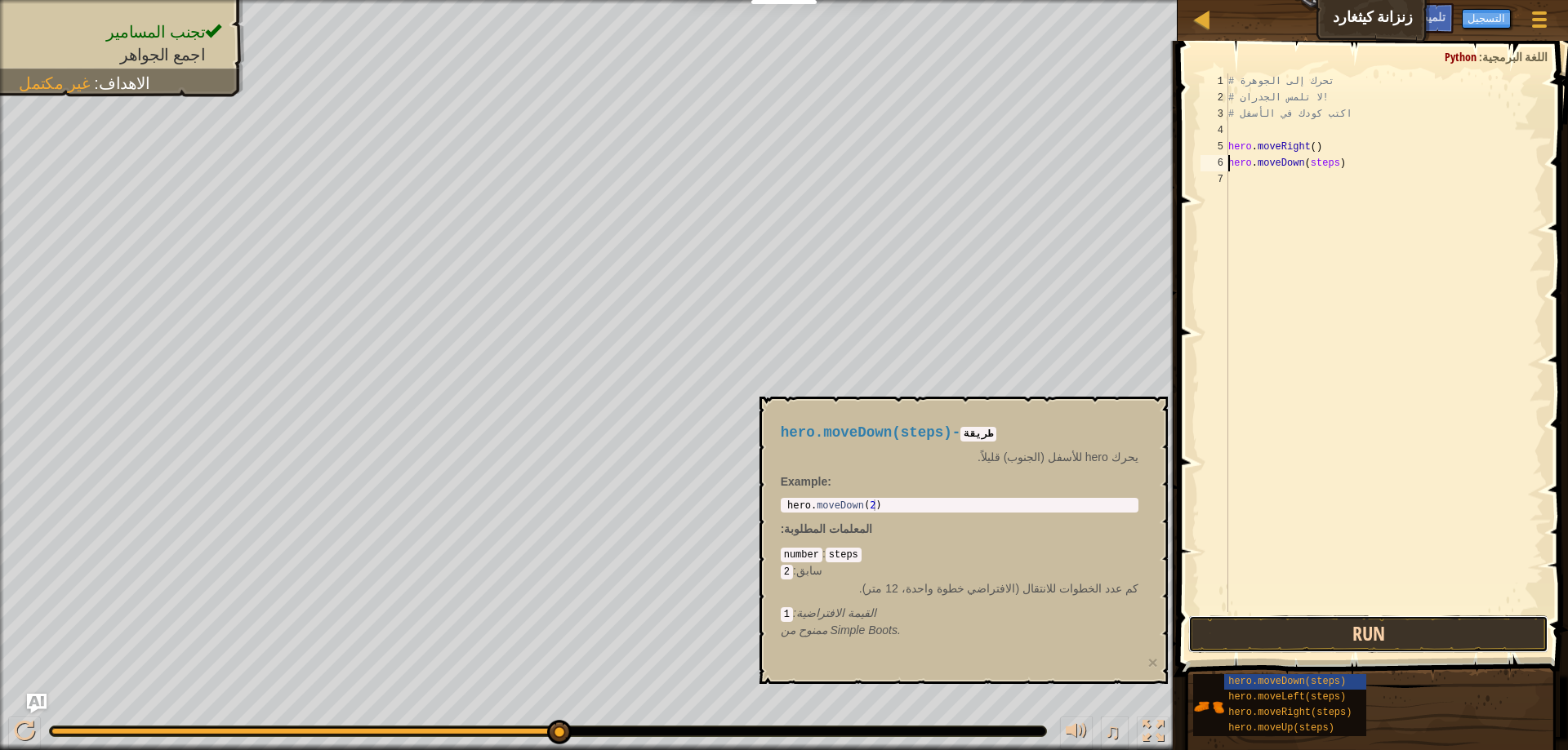
click at [1342, 631] on button "Run" at bounding box center [1369, 635] width 361 height 38
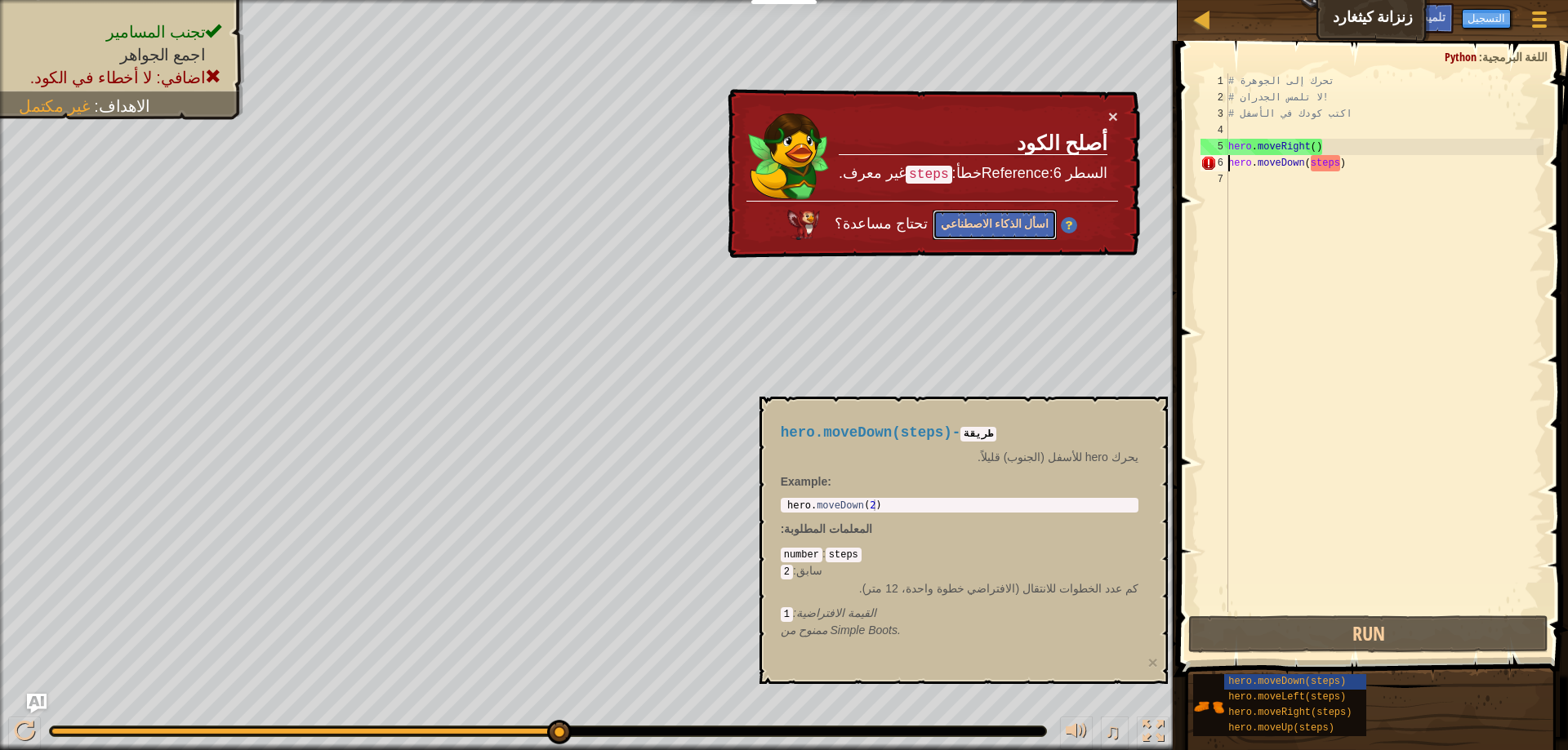
click at [991, 214] on button "اسأل الذكاء الاصطناعي" at bounding box center [995, 225] width 124 height 30
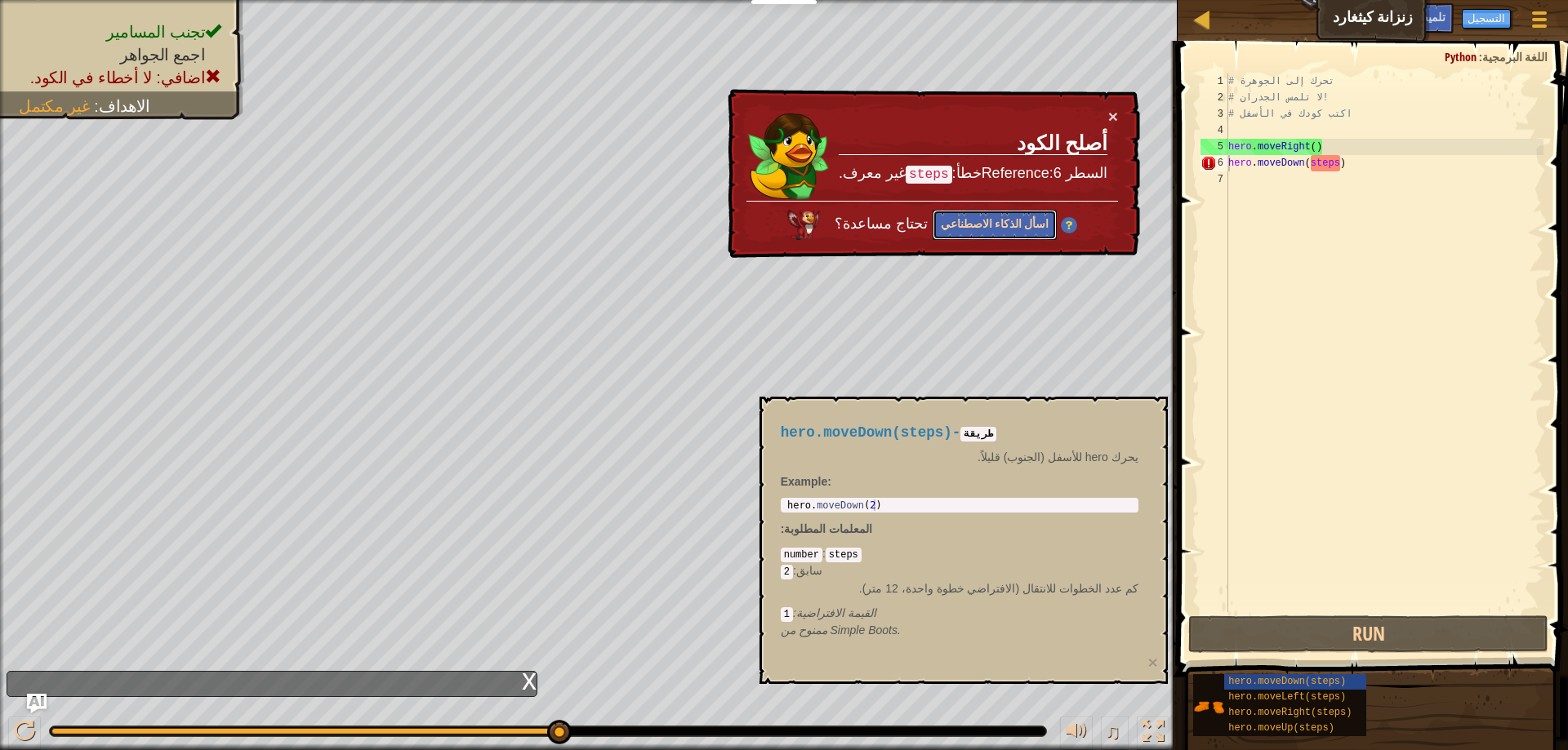
click at [999, 227] on button "اسأل الذكاء الاصطناعي" at bounding box center [995, 225] width 124 height 30
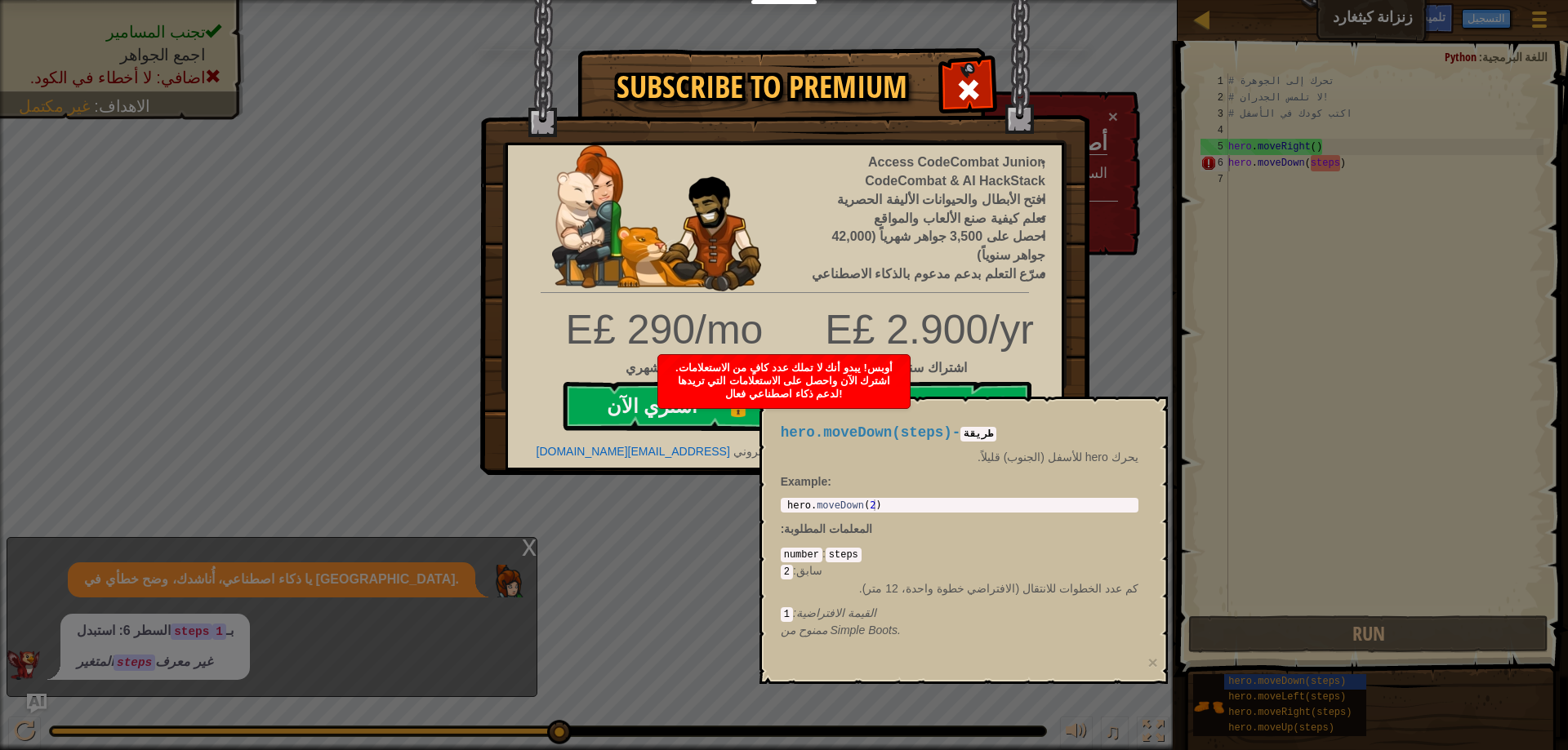
click at [1041, 263] on li "احصل على 3,500 جواهر شهرياً (42,000 جواهر سنوياً)" at bounding box center [925, 247] width 240 height 38
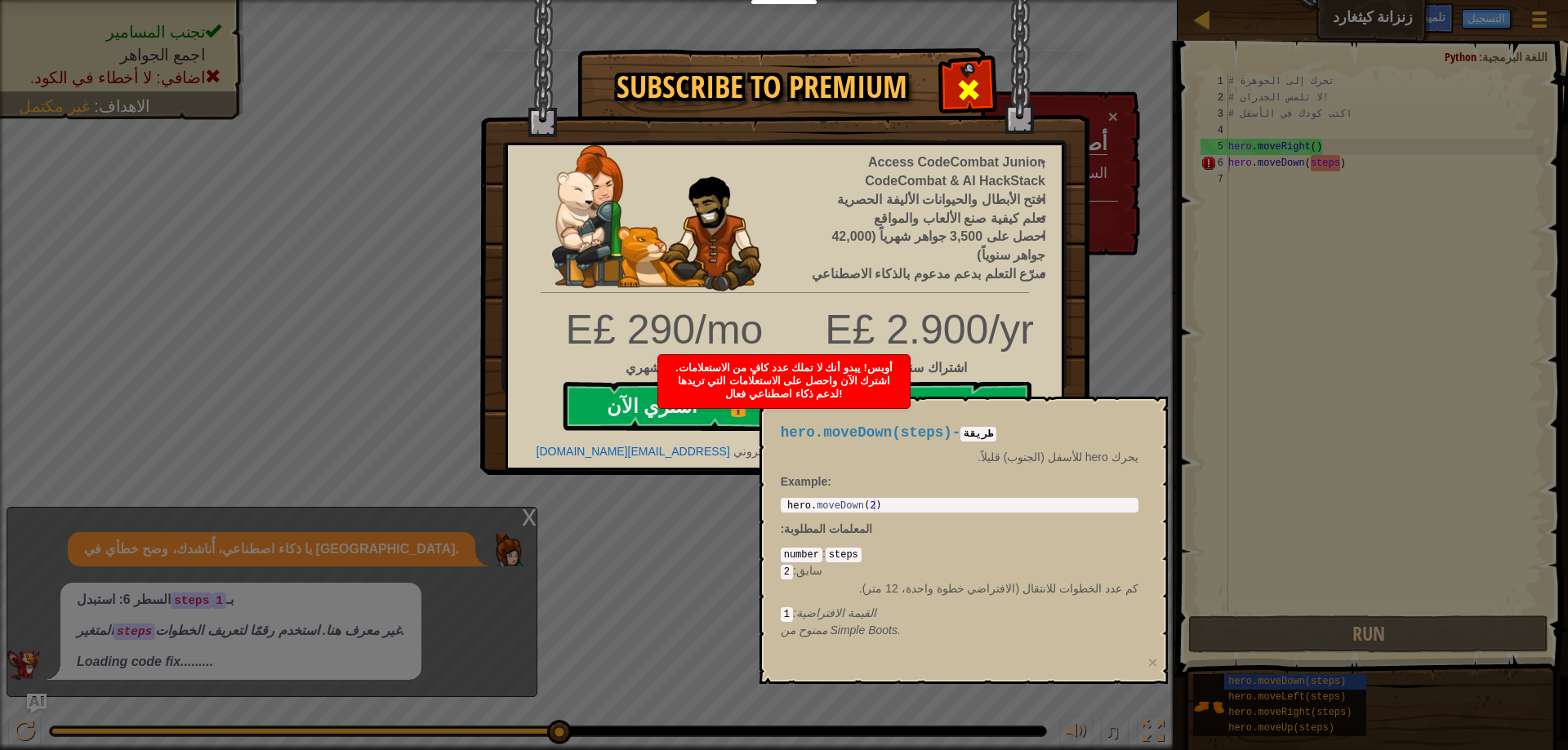
click at [984, 85] on div at bounding box center [968, 88] width 51 height 51
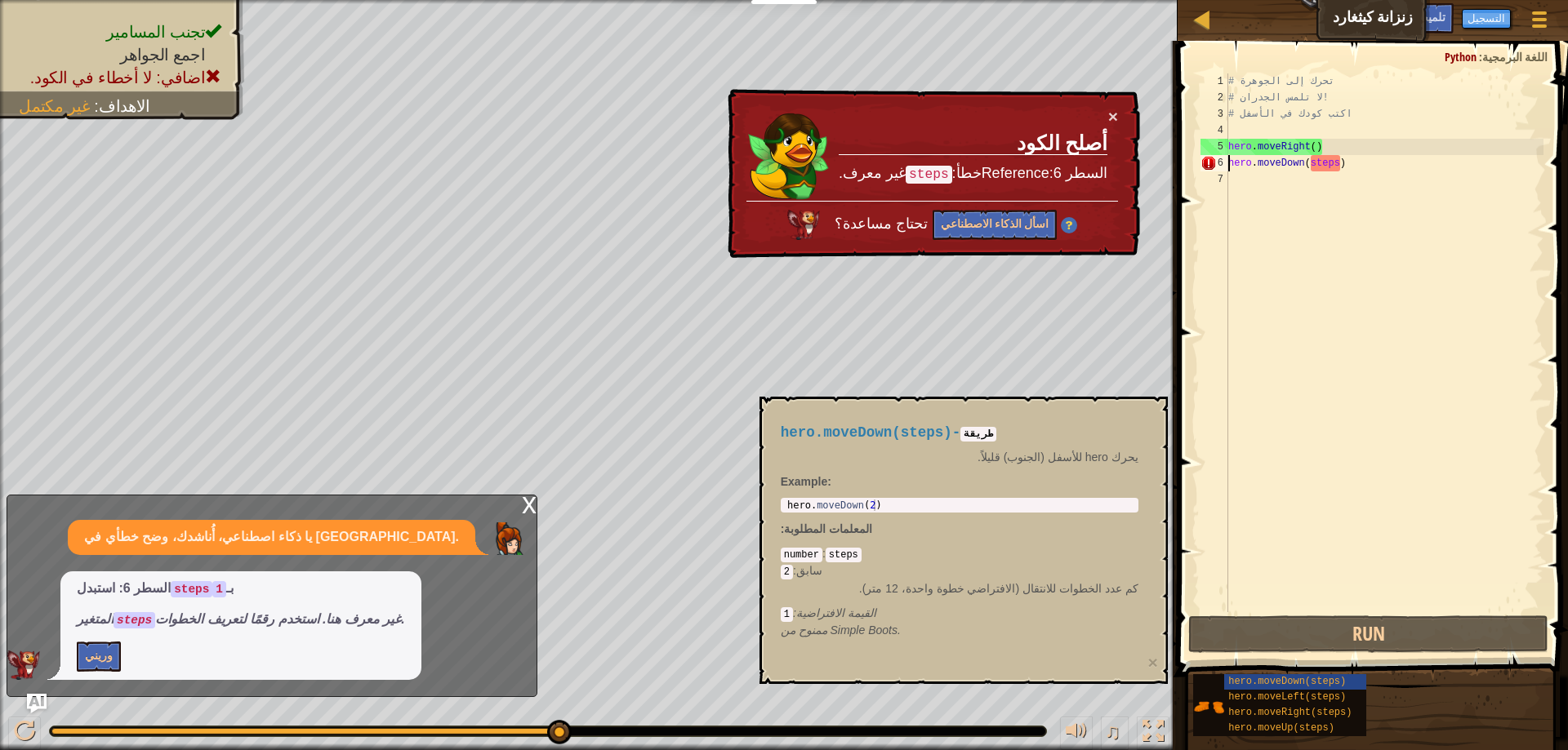
click at [1323, 167] on div "# تحرك إلى الجوهرة # لا تلمس الجدران! # اكتب كودك في الأسفل hero . moveRight ( …" at bounding box center [1384, 359] width 319 height 571
click at [1342, 172] on div "# تحرك إلى الجوهرة # لا تلمس الجدران! # اكتب كودك في الأسفل hero . moveRight ( …" at bounding box center [1384, 359] width 319 height 571
click at [1324, 162] on div "# تحرك إلى الجوهرة # لا تلمس الجدران! # اكتب كودك في الأسفل hero . moveRight ( …" at bounding box center [1384, 359] width 319 height 571
click at [1339, 166] on div "# تحرك إلى الجوهرة # لا تلمس الجدران! # اكتب كودك في الأسفل hero . moveRight ( …" at bounding box center [1384, 359] width 319 height 571
click at [804, 546] on div "steps : number سابق : 2 كم عدد الخطوات للانتقال (الافتراضي خطوة واحدة، 12 متر).…" at bounding box center [960, 583] width 358 height 76
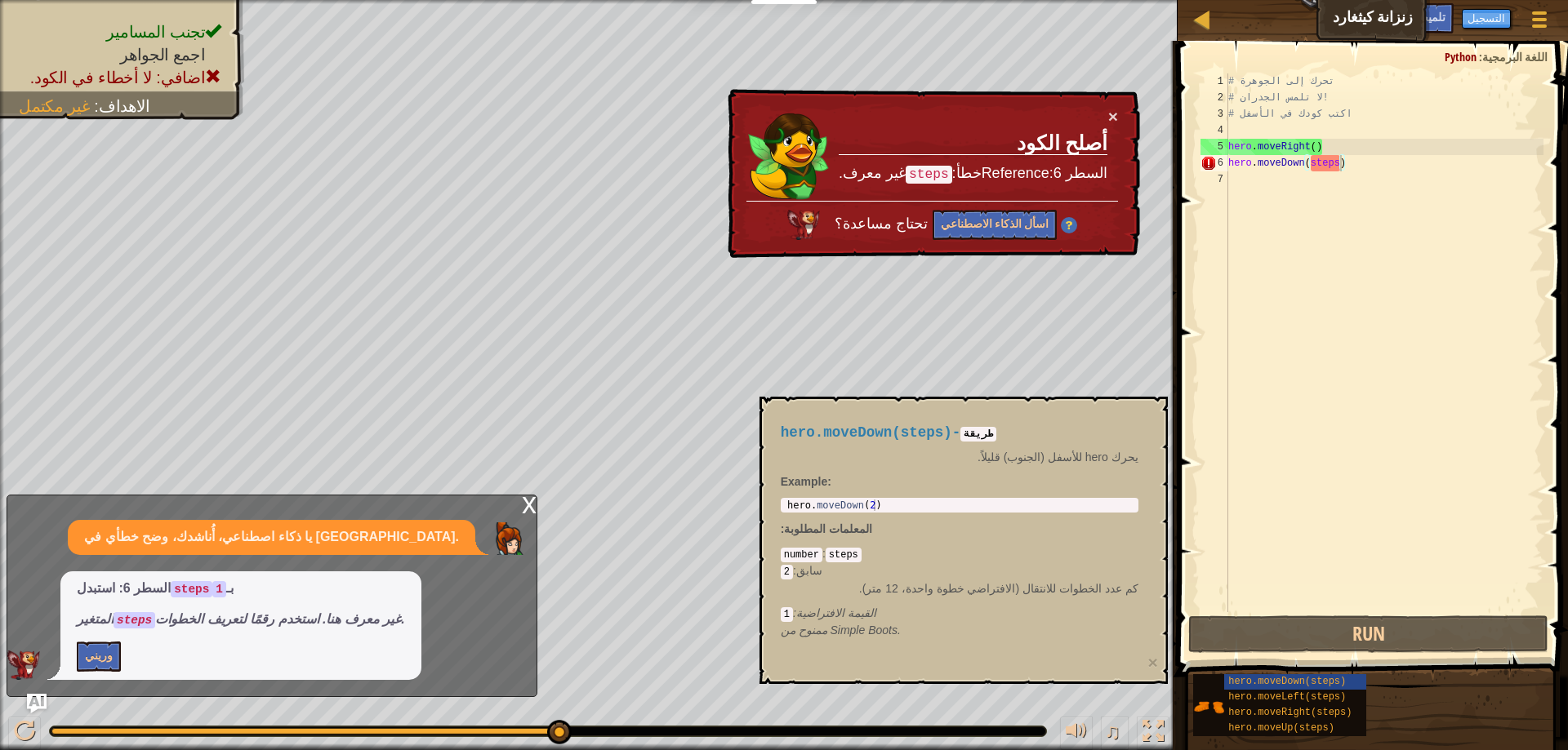
click at [811, 562] on code "number" at bounding box center [802, 554] width 42 height 15
click at [1324, 166] on div "# تحرك إلى الجوهرة # لا تلمس الجدران! # اكتب كودك في الأسفل hero . moveRight ( …" at bounding box center [1384, 359] width 319 height 571
type textarea "hero.moveDown(2)"
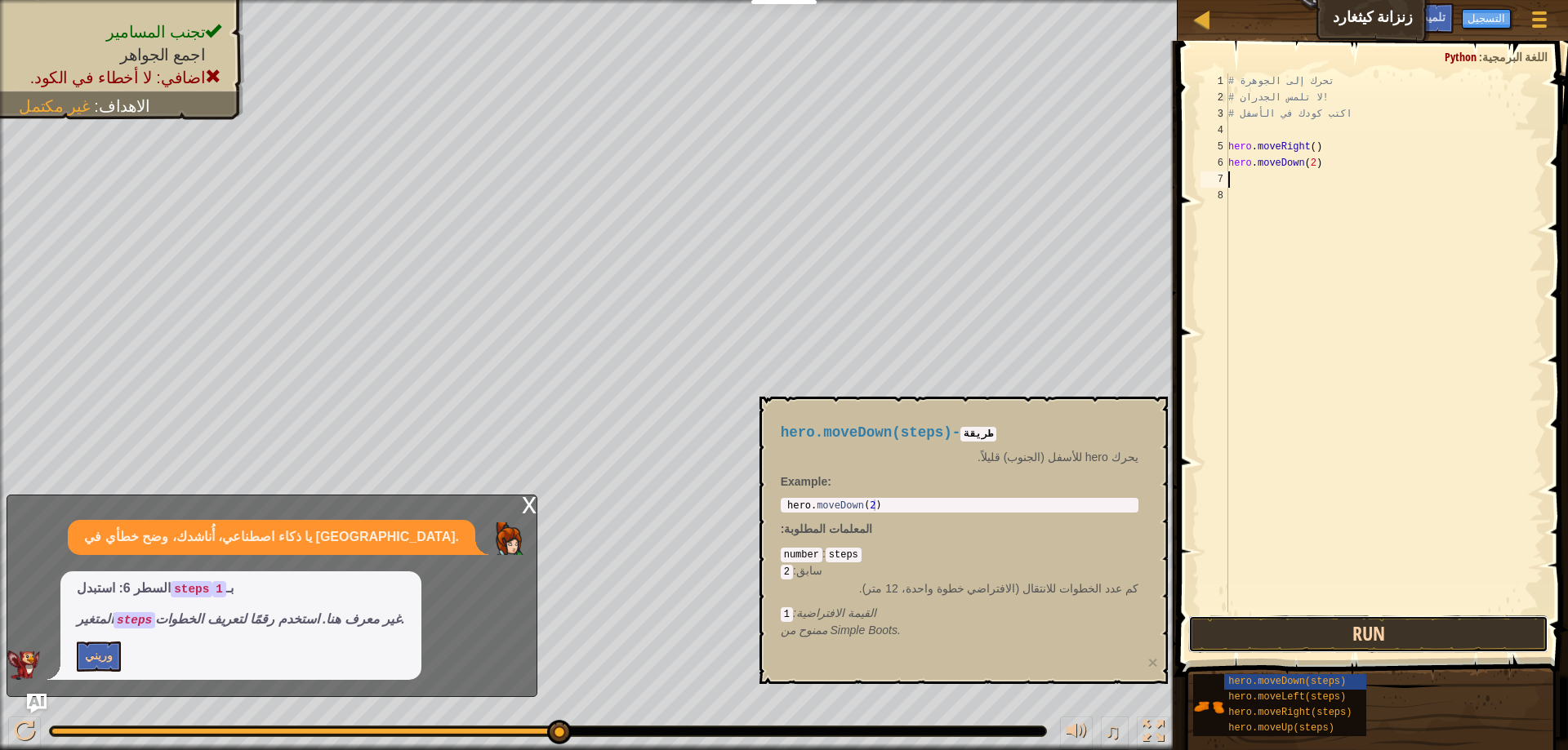
click at [1348, 636] on button "Run" at bounding box center [1369, 635] width 361 height 38
